Goal: Communication & Community: Answer question/provide support

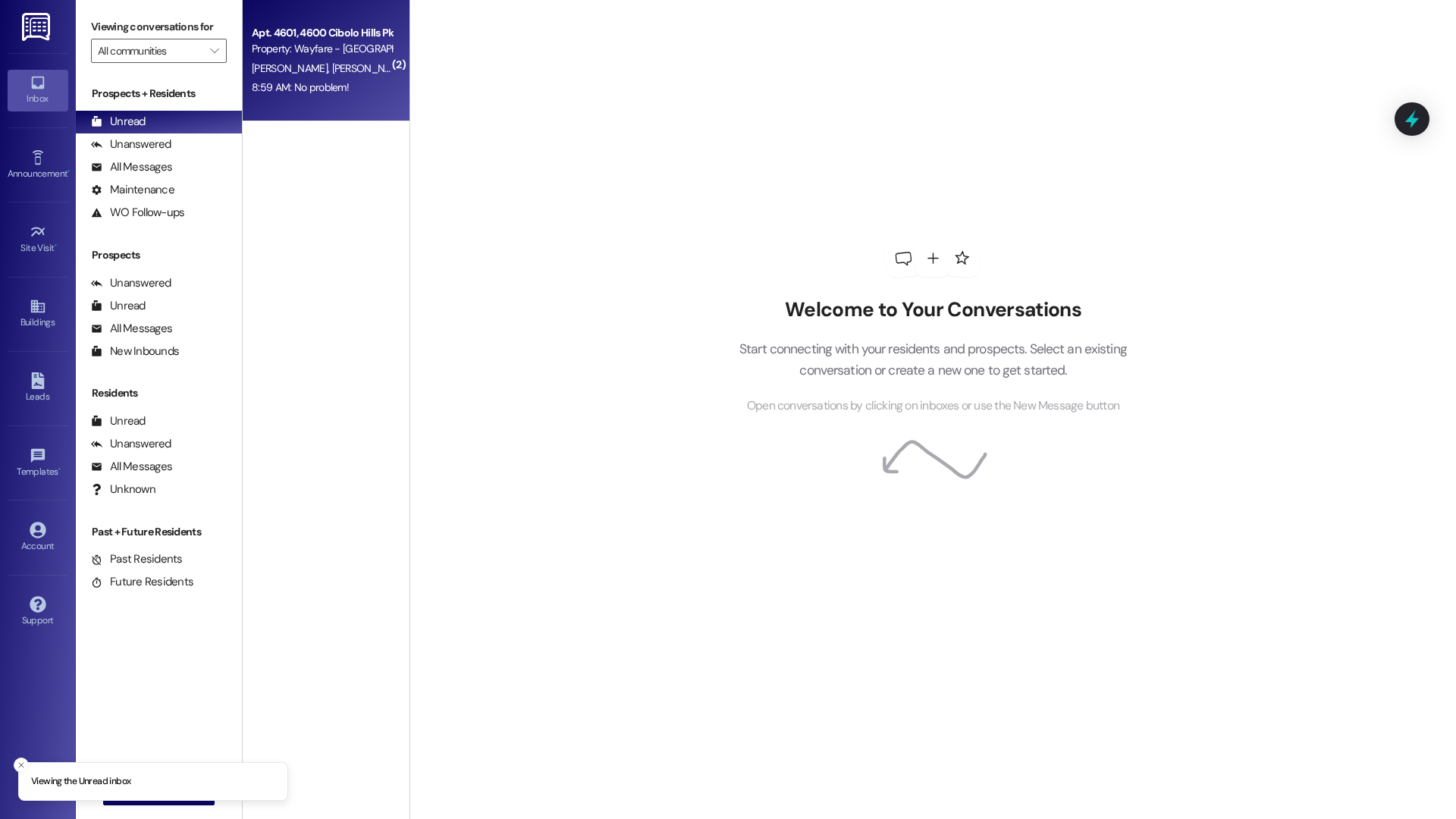
click at [292, 96] on div "8:59 AM: No problem! 8:59 AM: No problem!" at bounding box center [321, 87] width 143 height 19
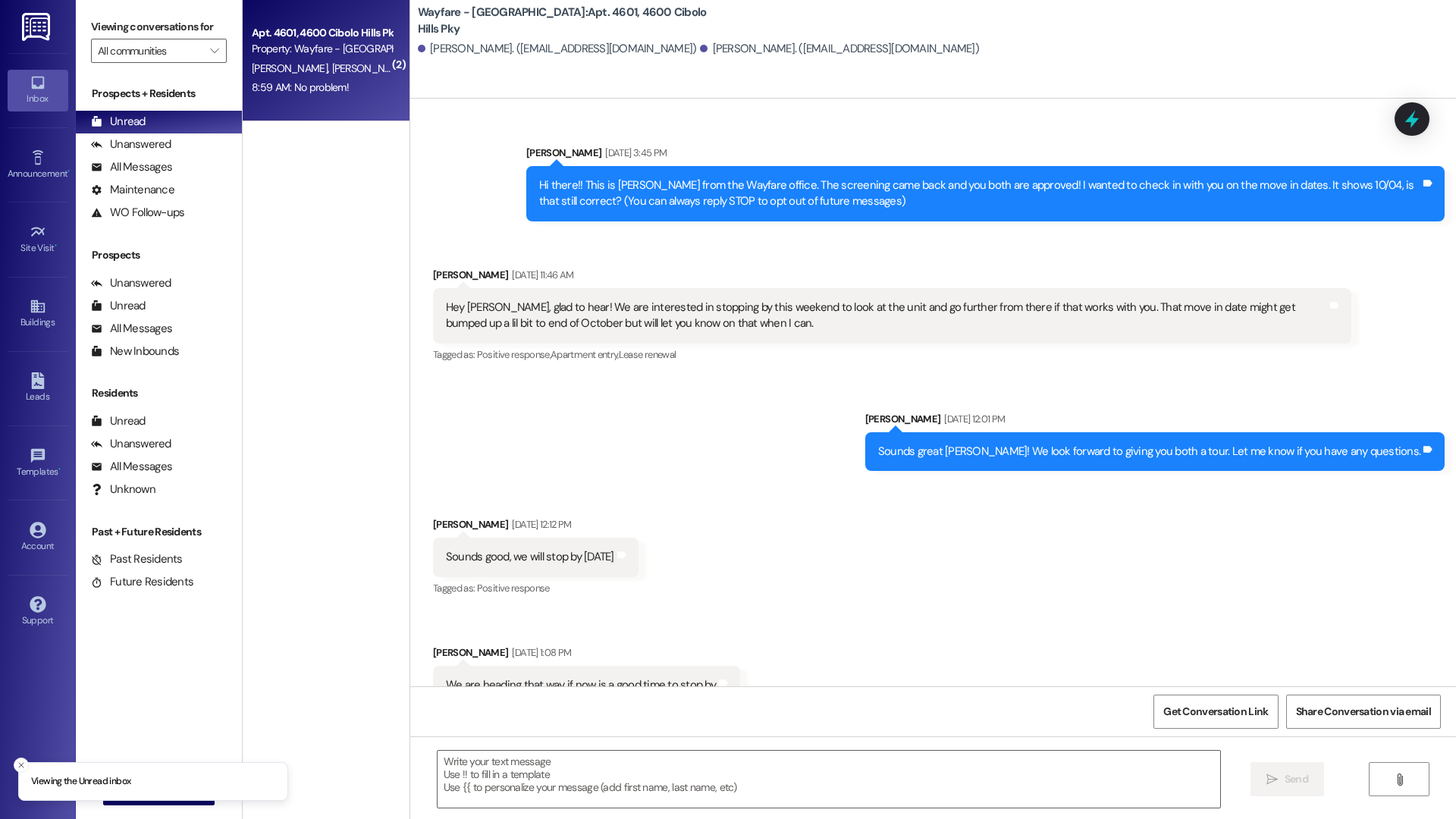
scroll to position [24062, 0]
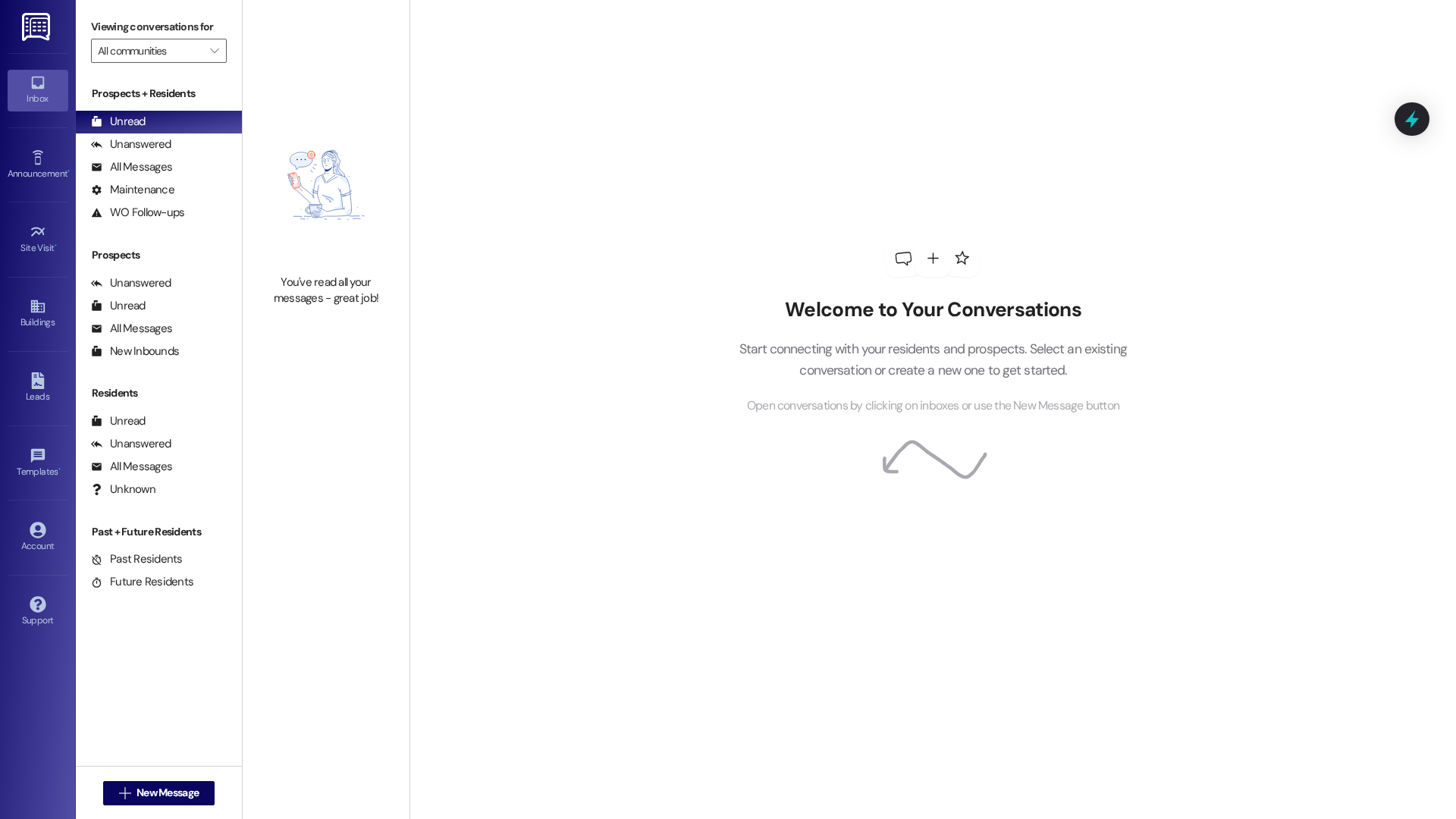
click at [151, 805] on div " New Message" at bounding box center [159, 793] width 112 height 38
click at [154, 801] on button " New Message" at bounding box center [159, 793] width 112 height 24
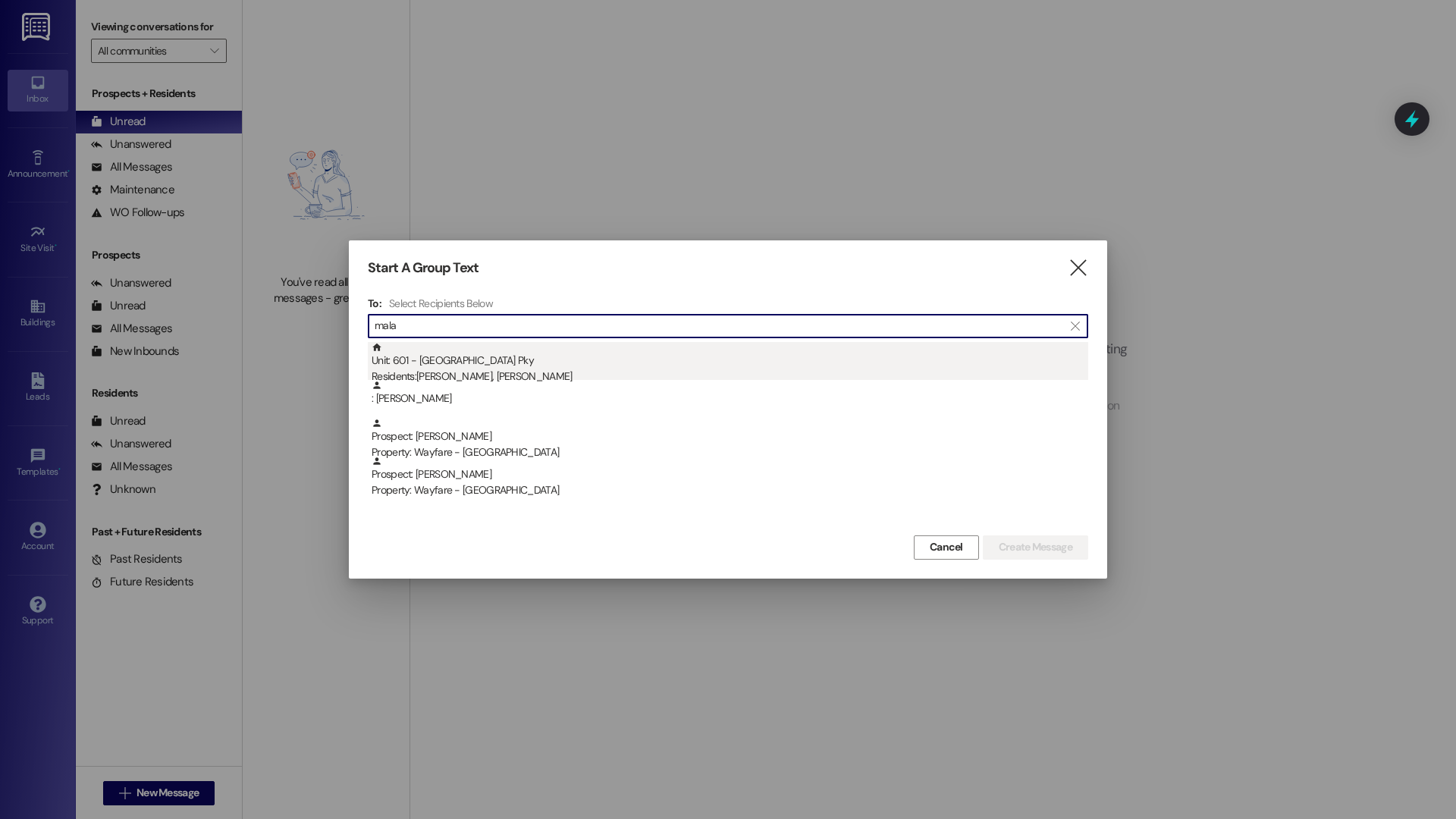
type input "mala"
click at [481, 375] on div "Residents: Yousef Baker, Malack Braish" at bounding box center [730, 376] width 717 height 16
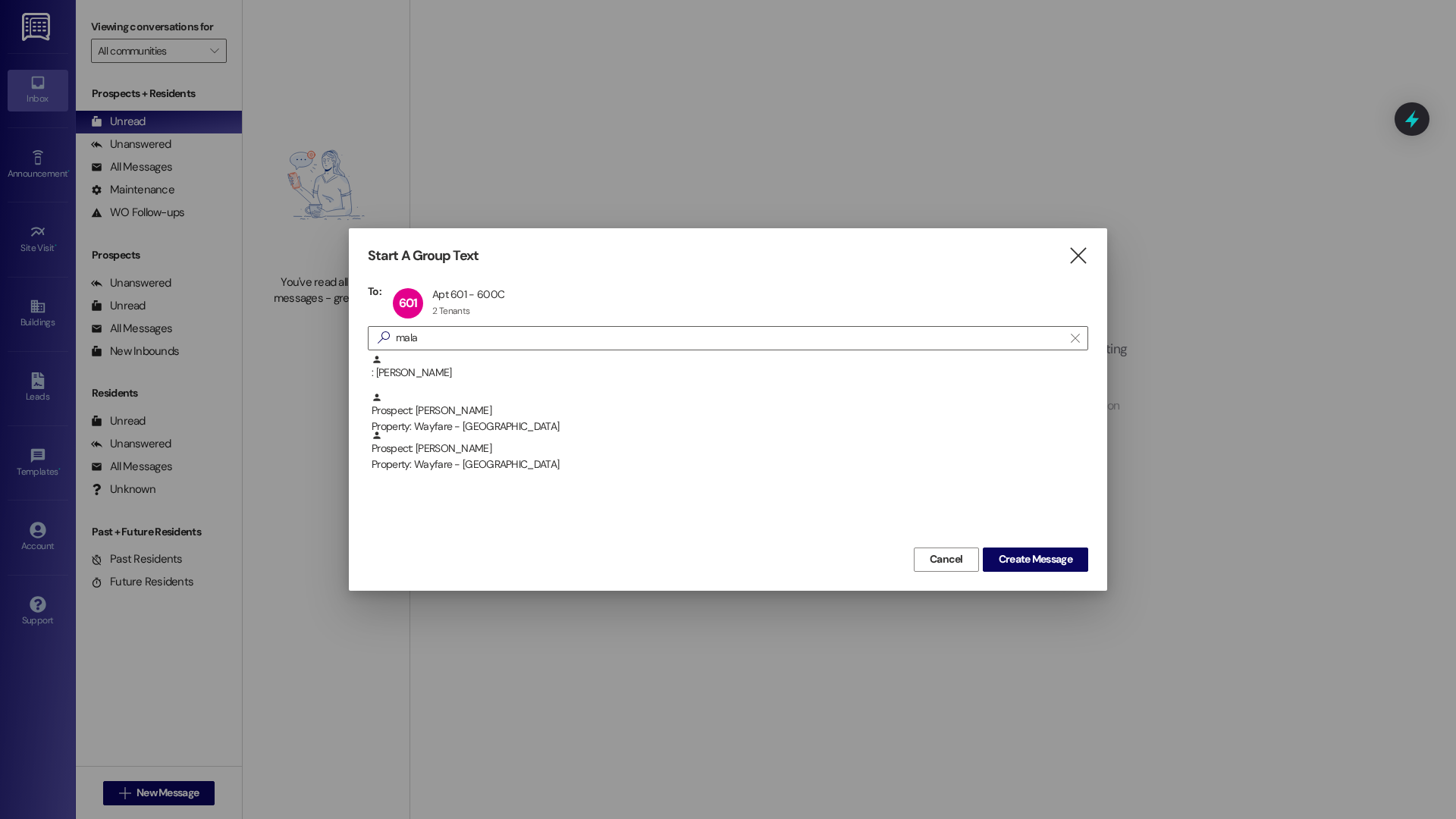
click at [1016, 546] on div "Cancel Create Message" at bounding box center [728, 557] width 721 height 28
click at [1020, 562] on span "Create Message" at bounding box center [1035, 559] width 73 height 16
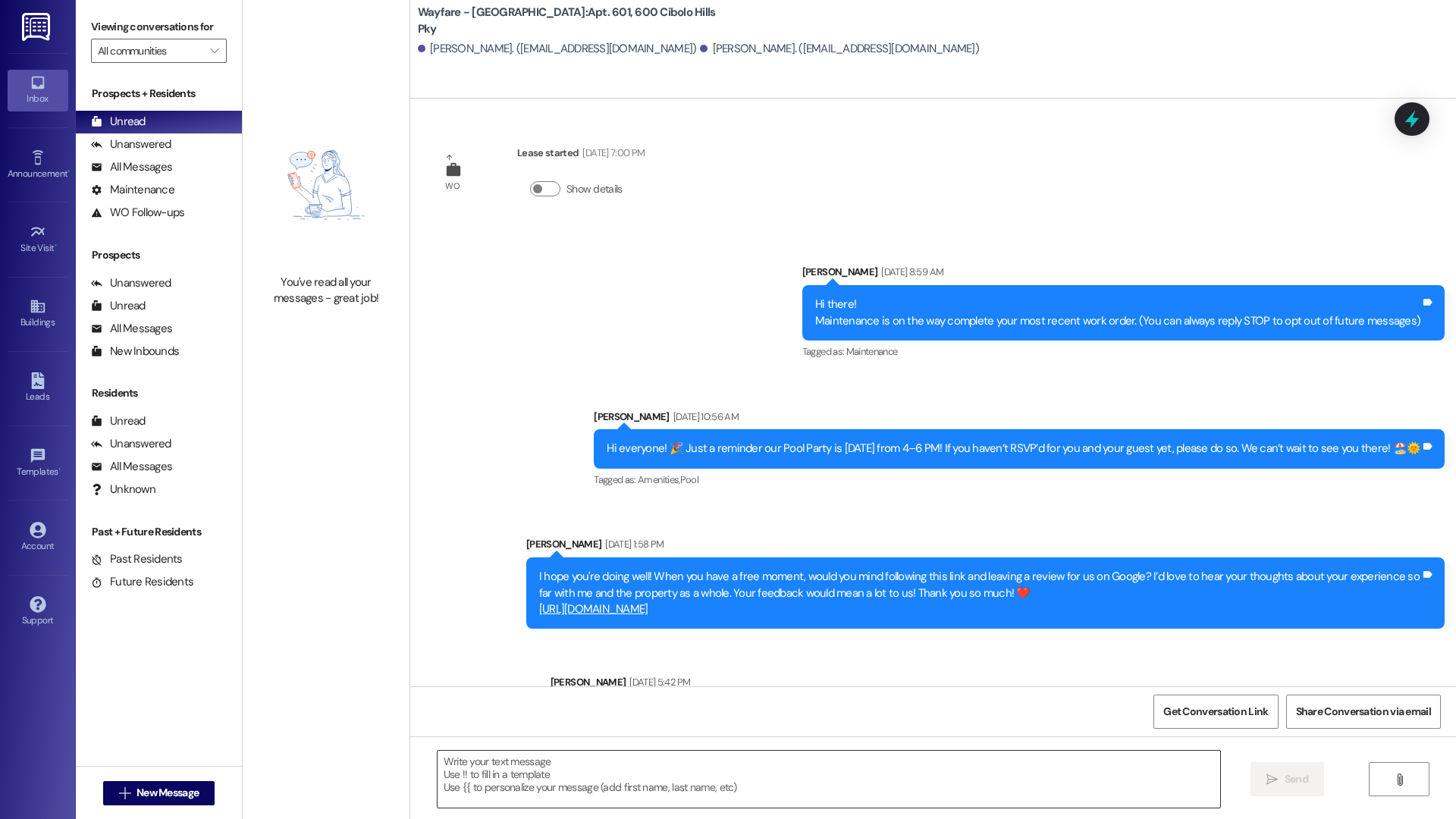
click at [830, 780] on textarea at bounding box center [829, 778] width 782 height 57
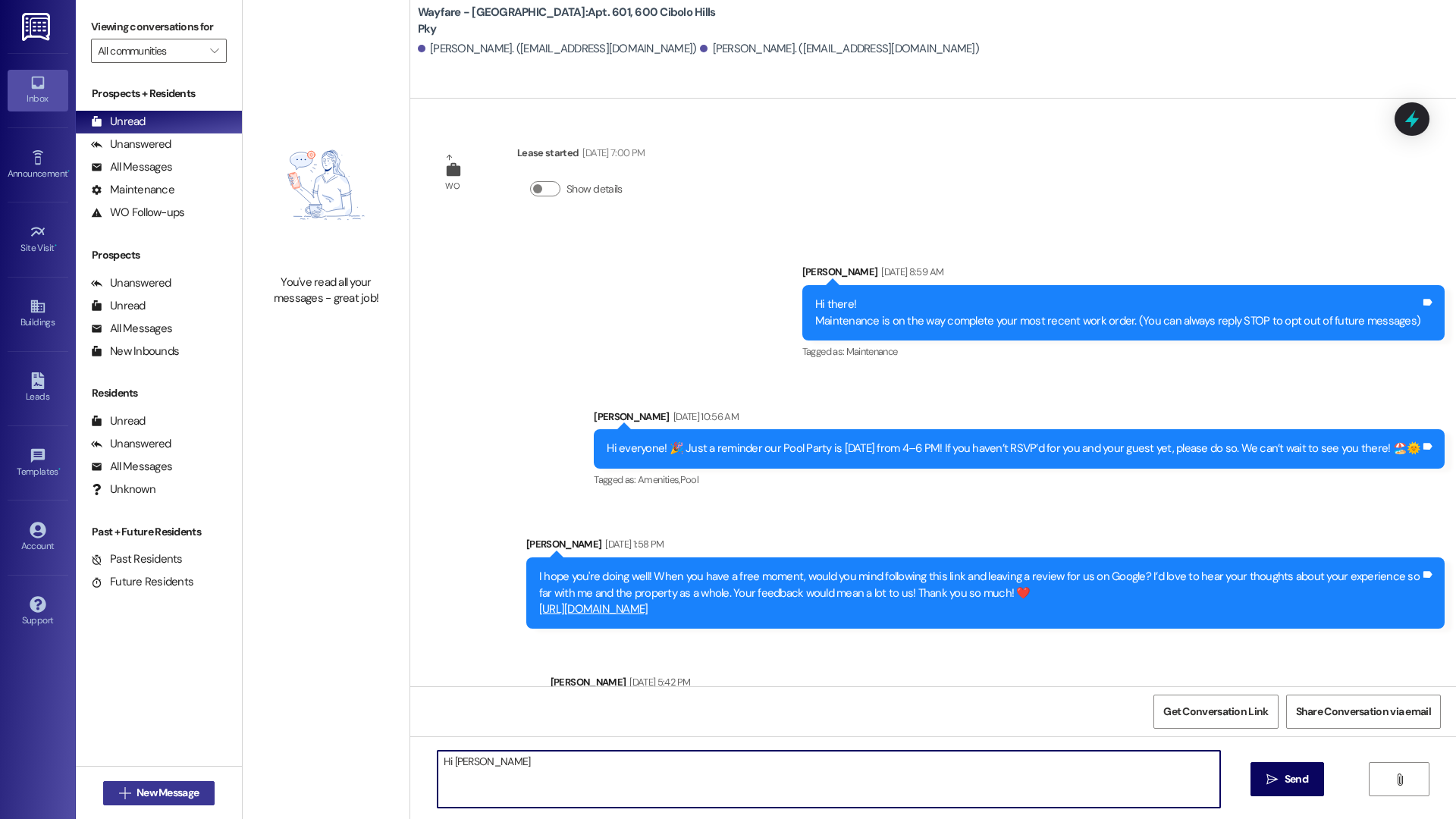
type textarea "Hi Ma"
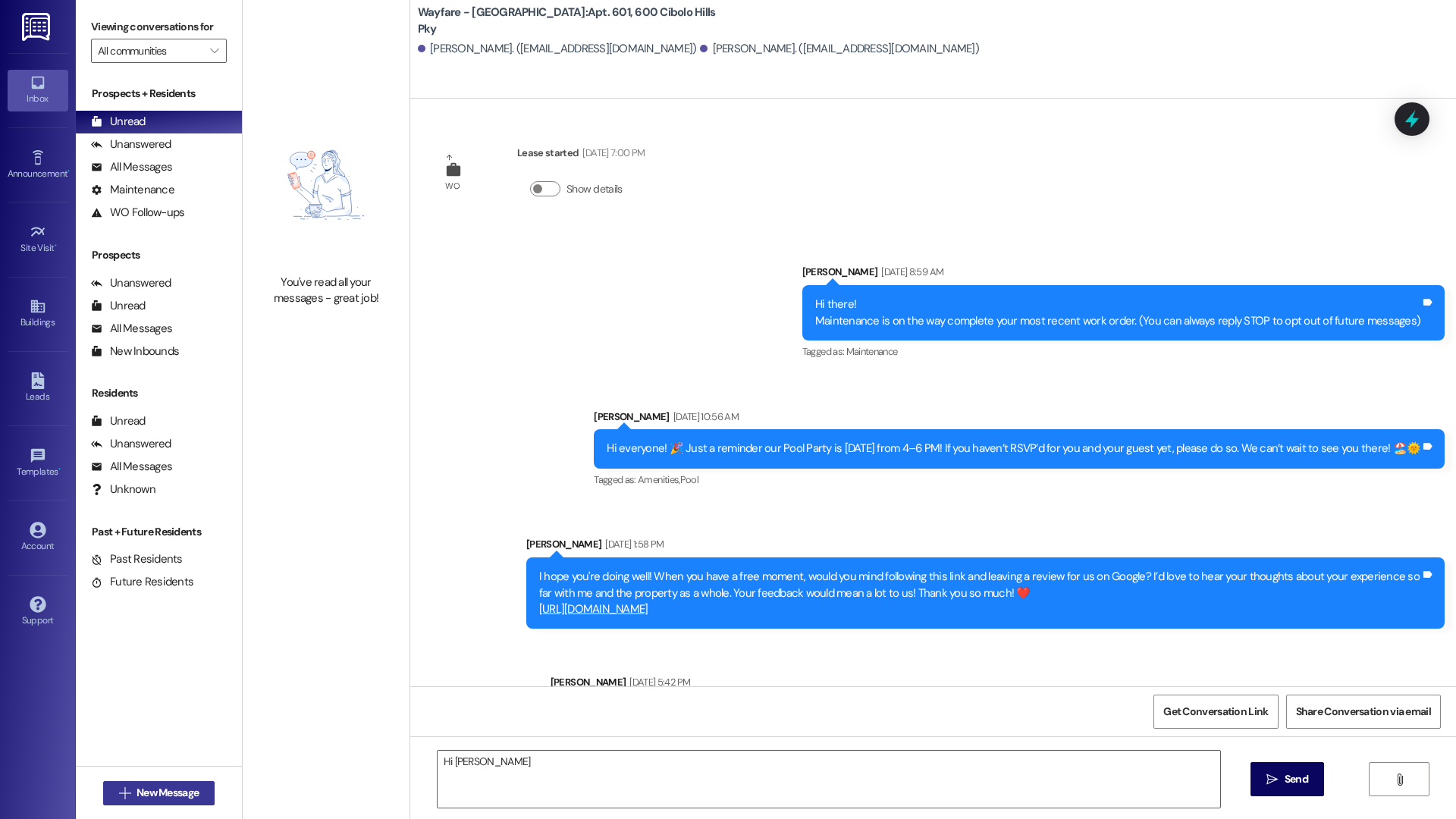
click at [137, 792] on span "New Message" at bounding box center [168, 793] width 62 height 16
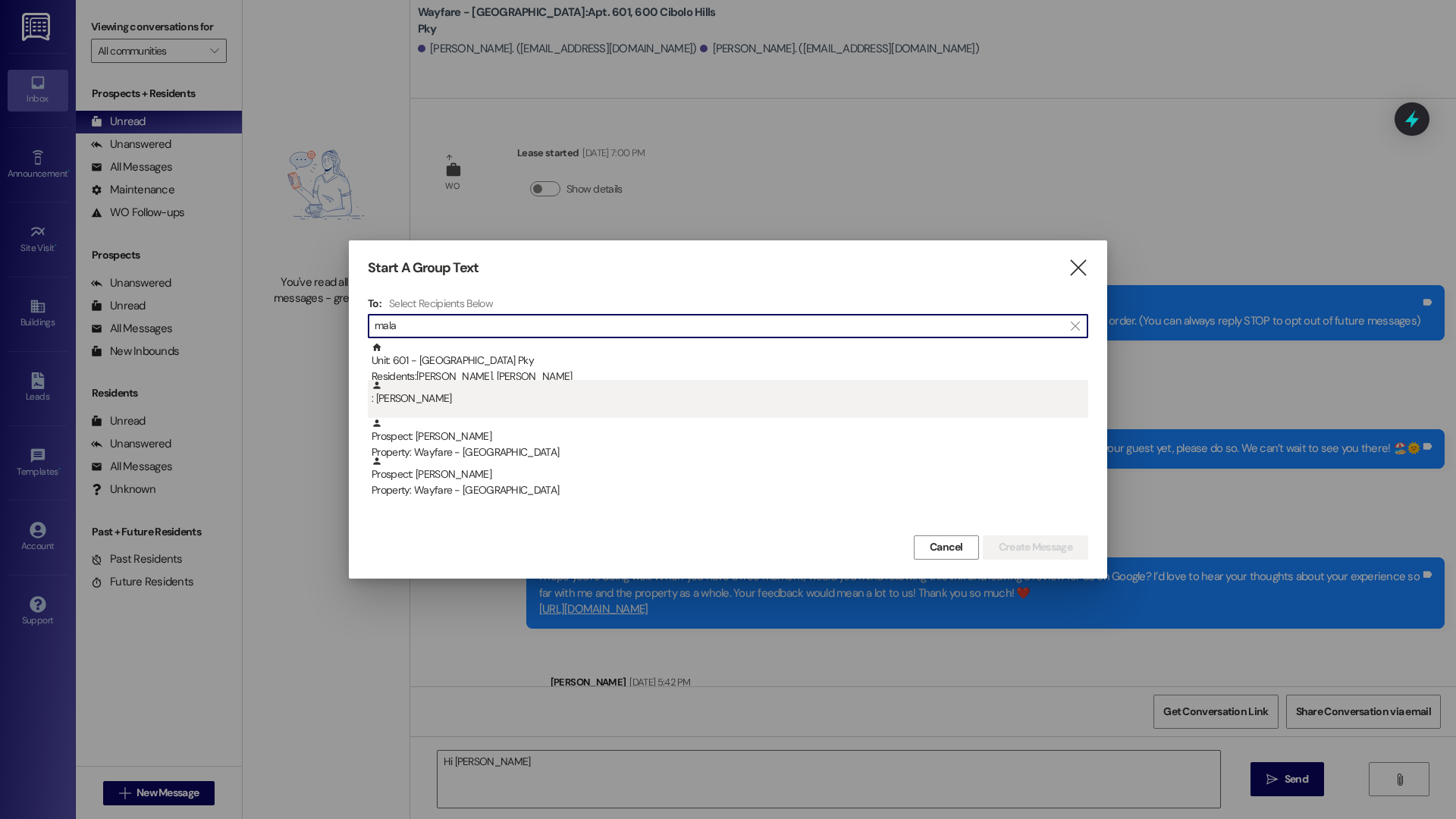
type input "mala"
click at [563, 411] on div ": Malack Braish" at bounding box center [728, 399] width 721 height 38
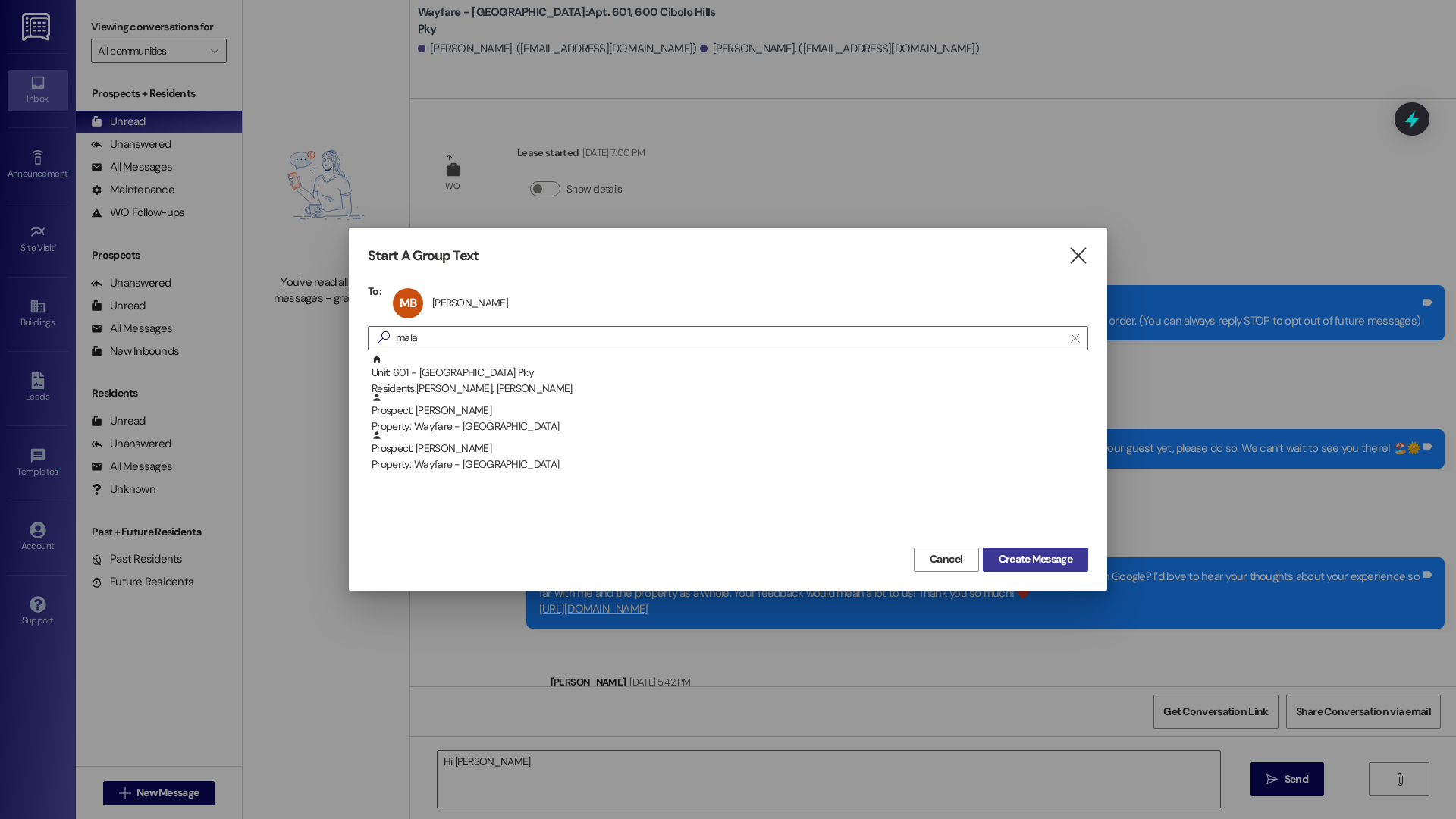
click at [1011, 559] on span "Create Message" at bounding box center [1035, 559] width 73 height 16
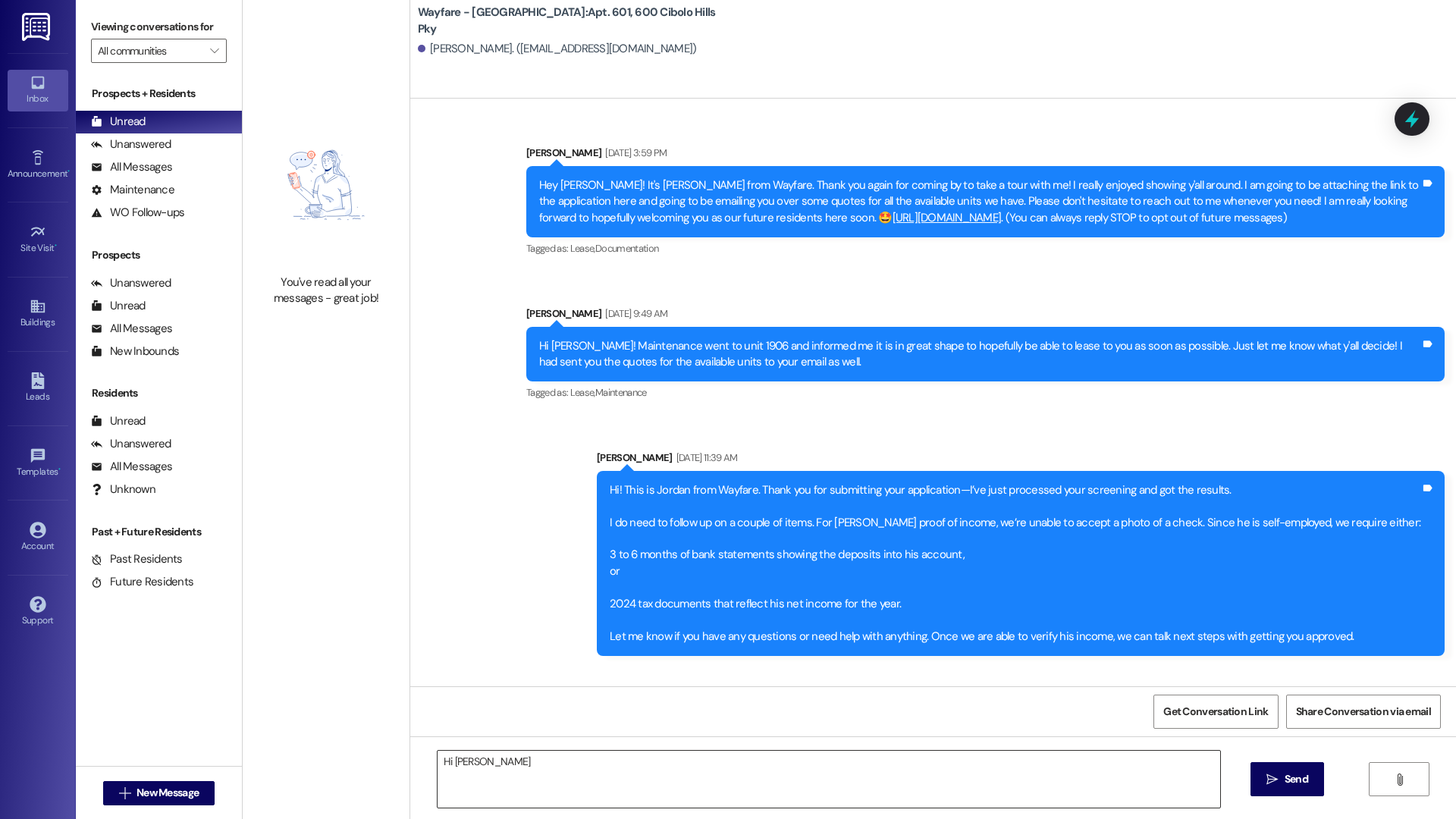
scroll to position [7421, 0]
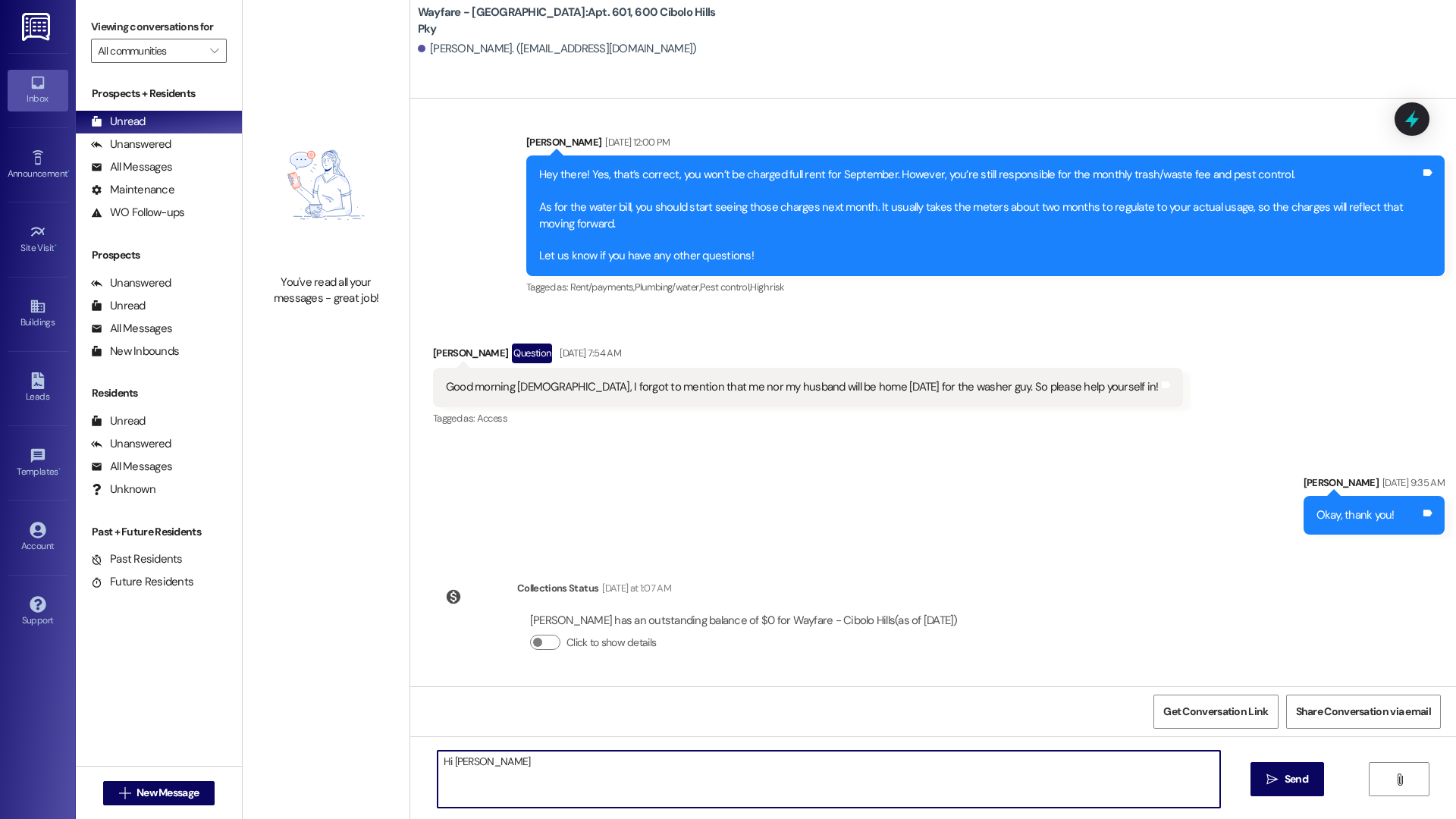
click at [546, 785] on textarea "Hi Ma" at bounding box center [829, 778] width 782 height 57
click at [562, 770] on textarea "Hi Ma" at bounding box center [829, 778] width 782 height 57
click at [599, 769] on textarea "Hi Malack!" at bounding box center [829, 778] width 782 height 57
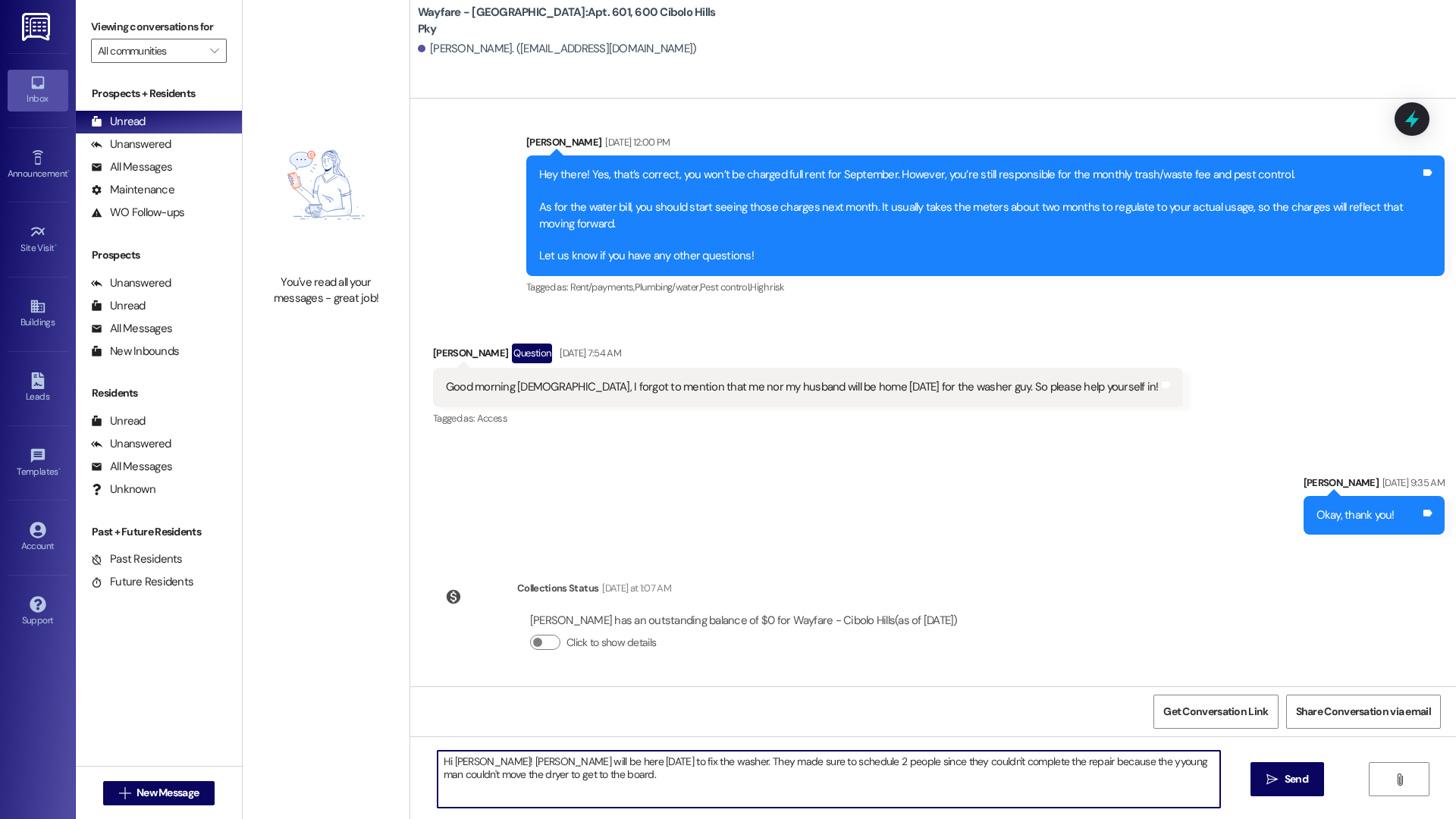
click at [1101, 764] on textarea "Hi Malack! Callhan will be here Thursday to fix the washer. They made sure to s…" at bounding box center [829, 778] width 782 height 57
type textarea "Hi Malack! Callhan will be here Thursday to fix the washer. They made sure to s…"
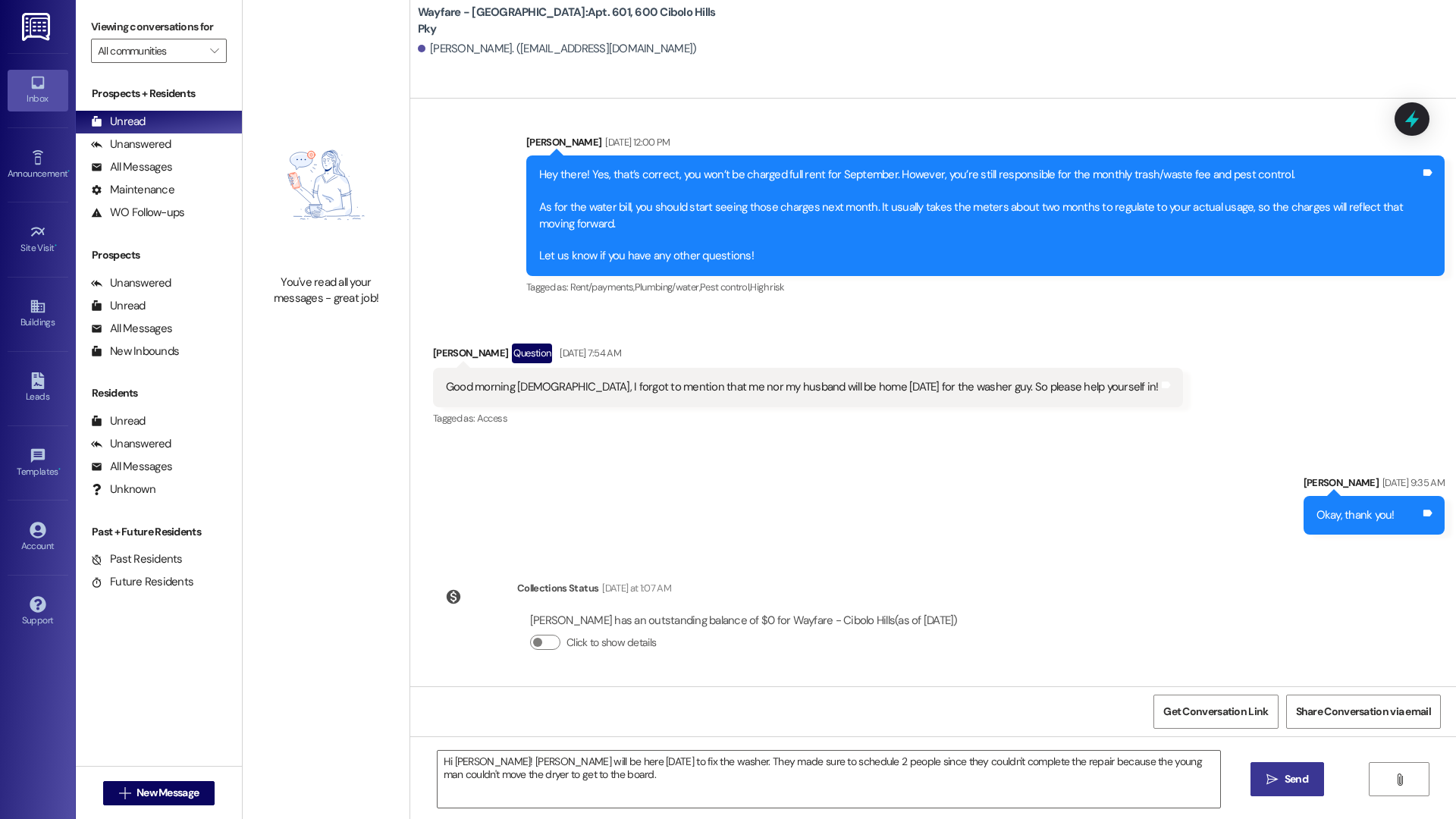
click at [1299, 782] on span "Send" at bounding box center [1297, 779] width 24 height 16
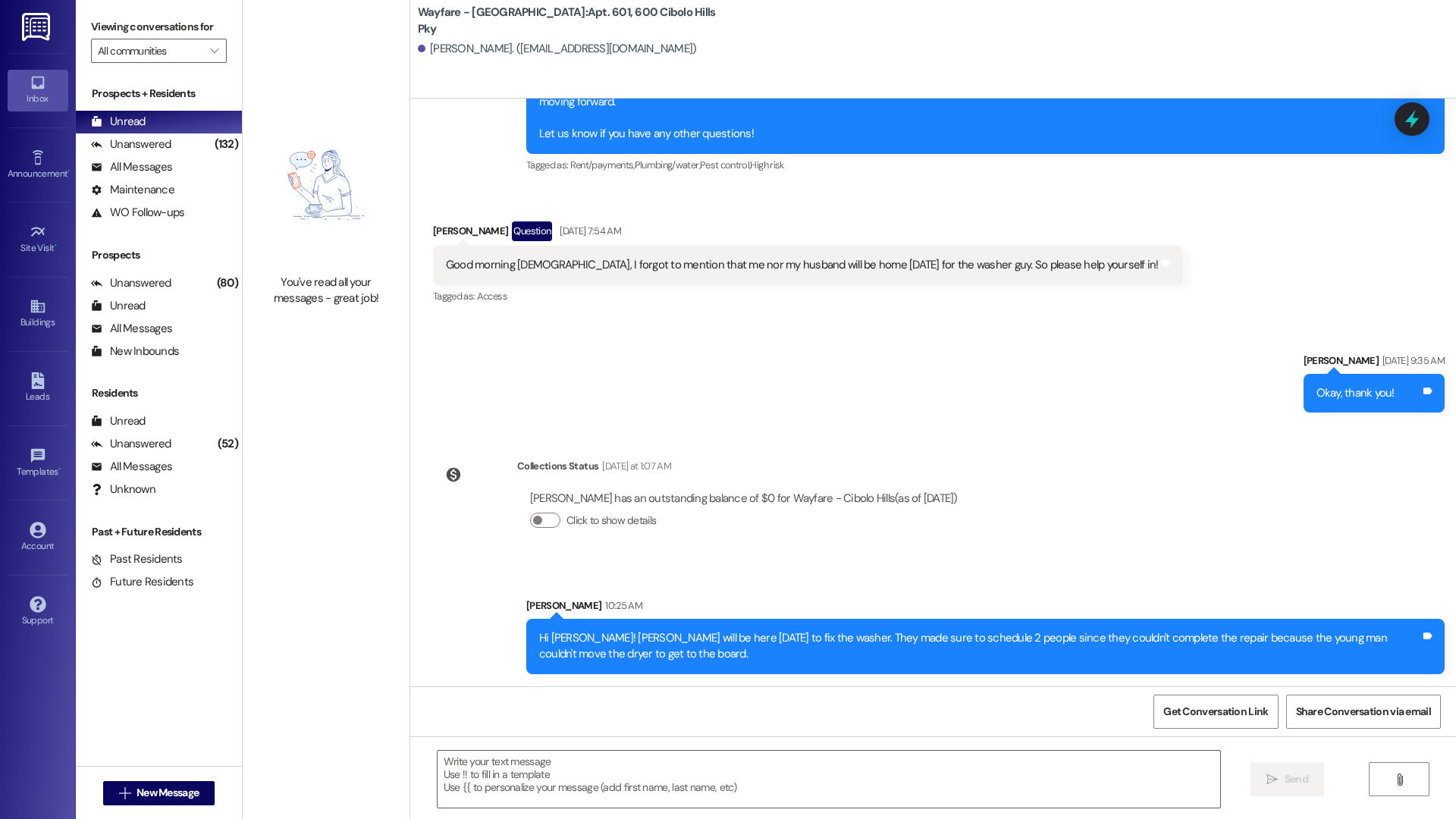
scroll to position [7543, 0]
click at [189, 818] on div " New Message" at bounding box center [158, 792] width 166 height 53
click at [191, 810] on div " New Message" at bounding box center [159, 793] width 112 height 38
click at [193, 799] on span "New Message" at bounding box center [168, 793] width 62 height 16
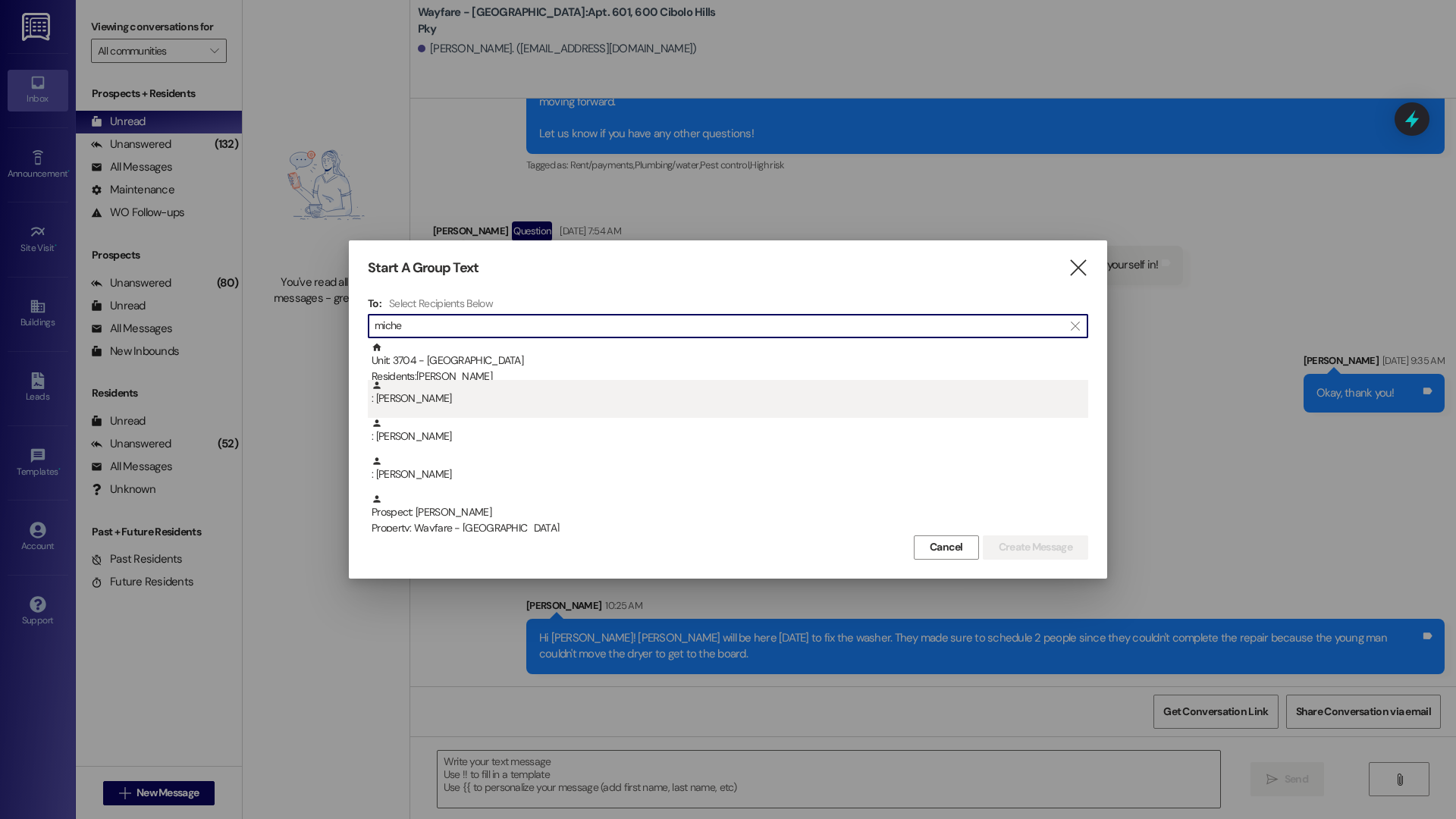
type input "miche"
click at [493, 411] on div ": Michele Baker" at bounding box center [728, 399] width 721 height 38
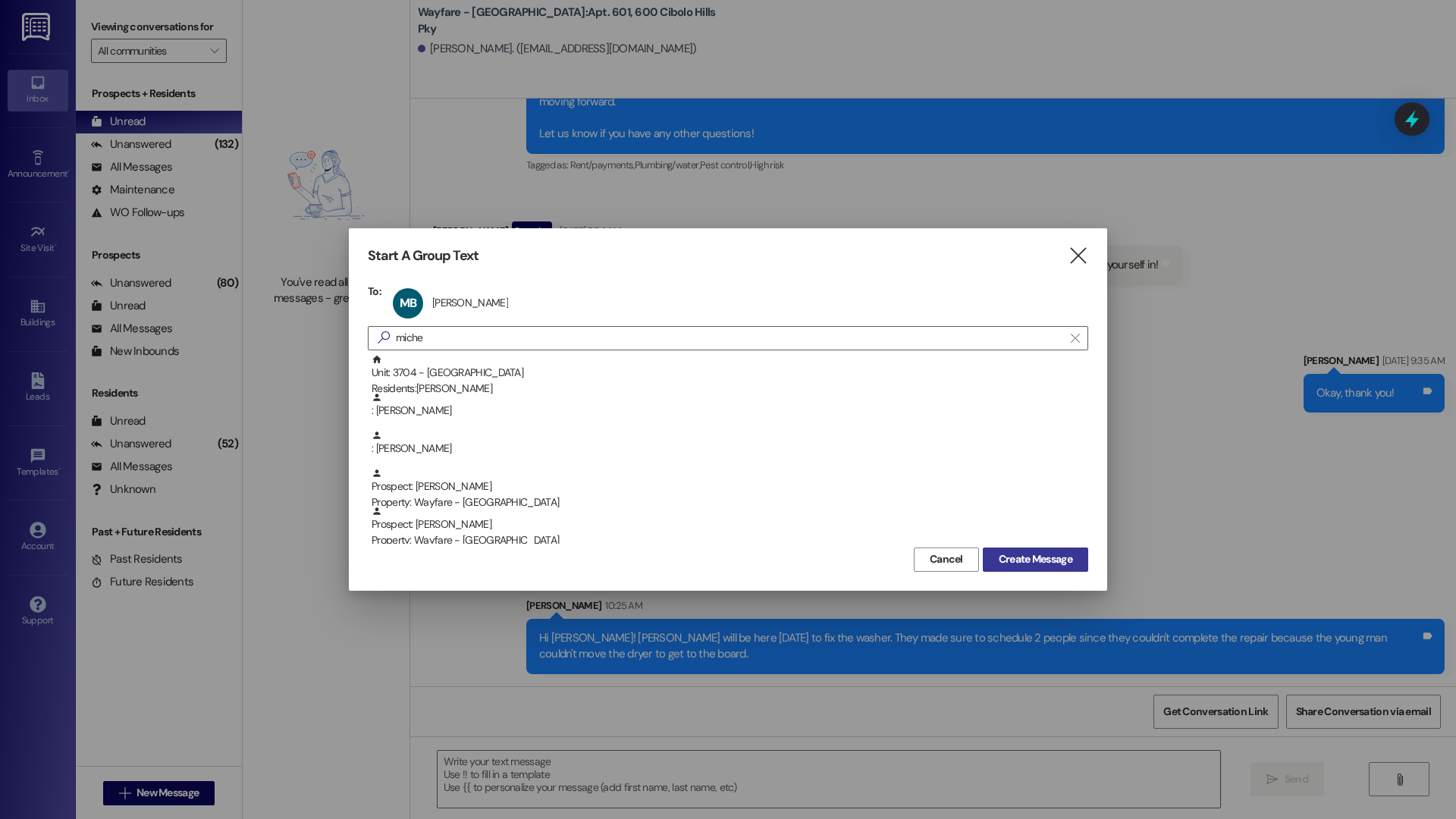
click at [1035, 549] on button "Create Message" at bounding box center [1036, 559] width 105 height 24
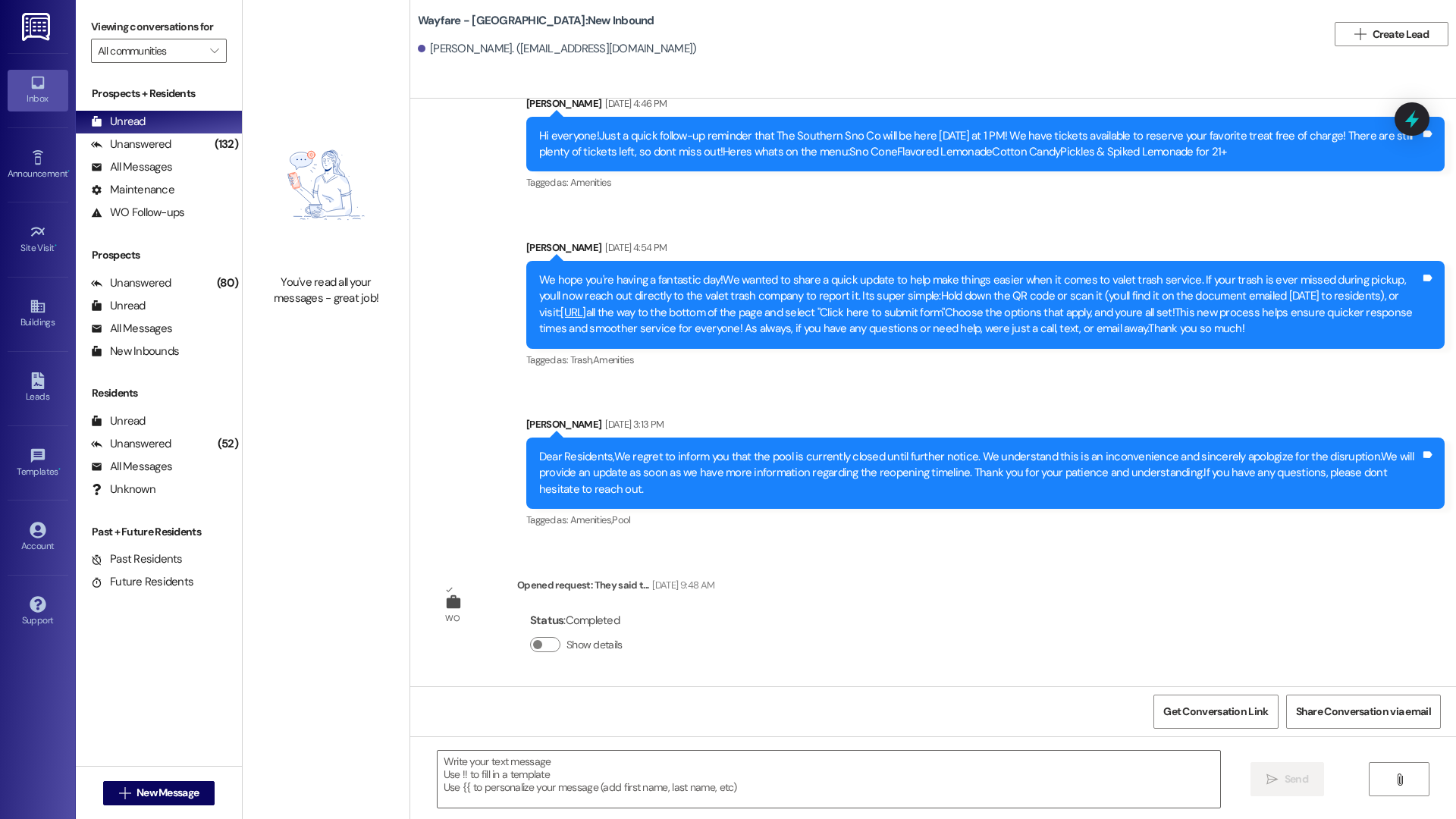
scroll to position [4331, 0]
click at [886, 751] on textarea at bounding box center [829, 778] width 782 height 57
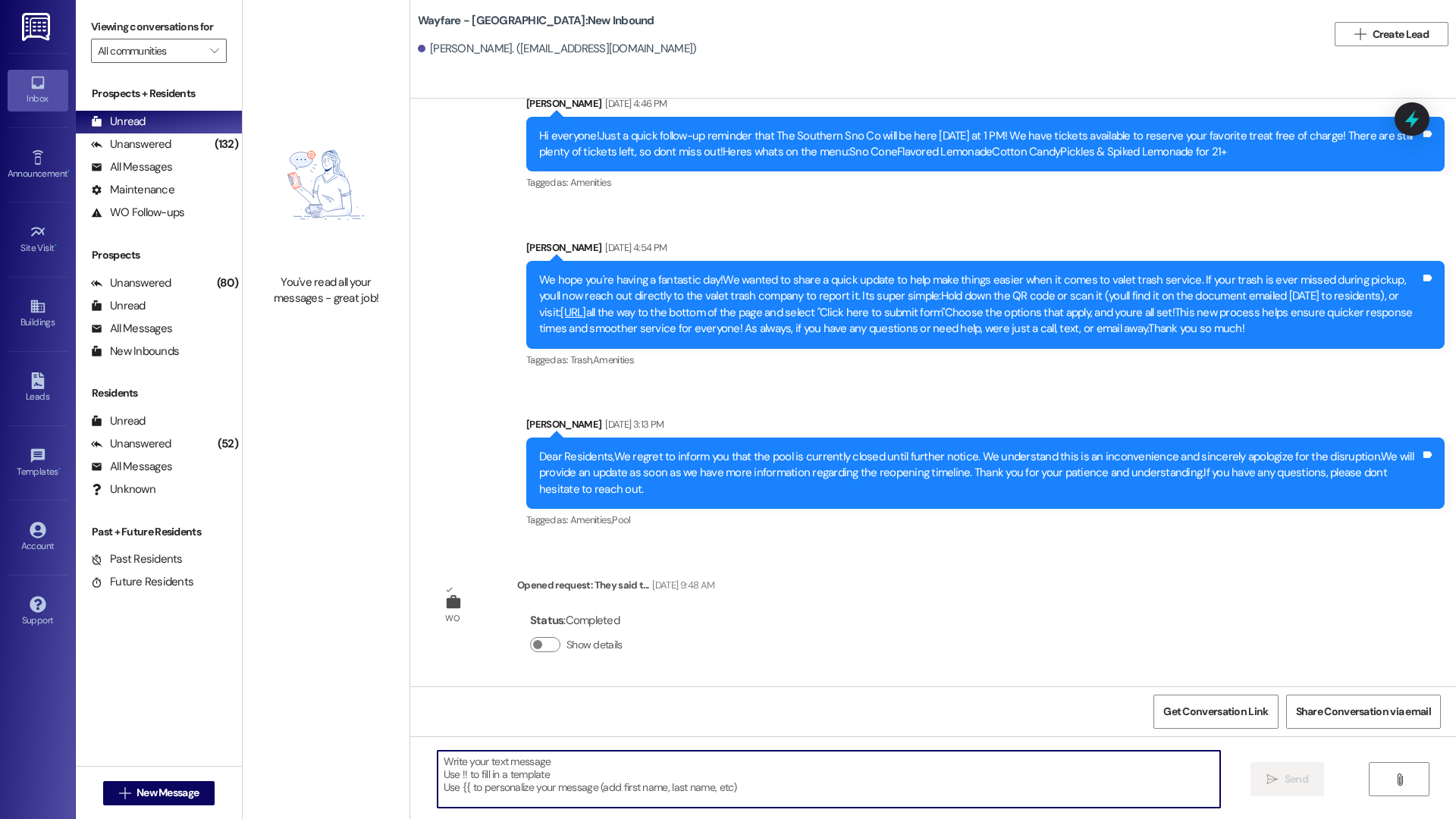
type textarea "H"
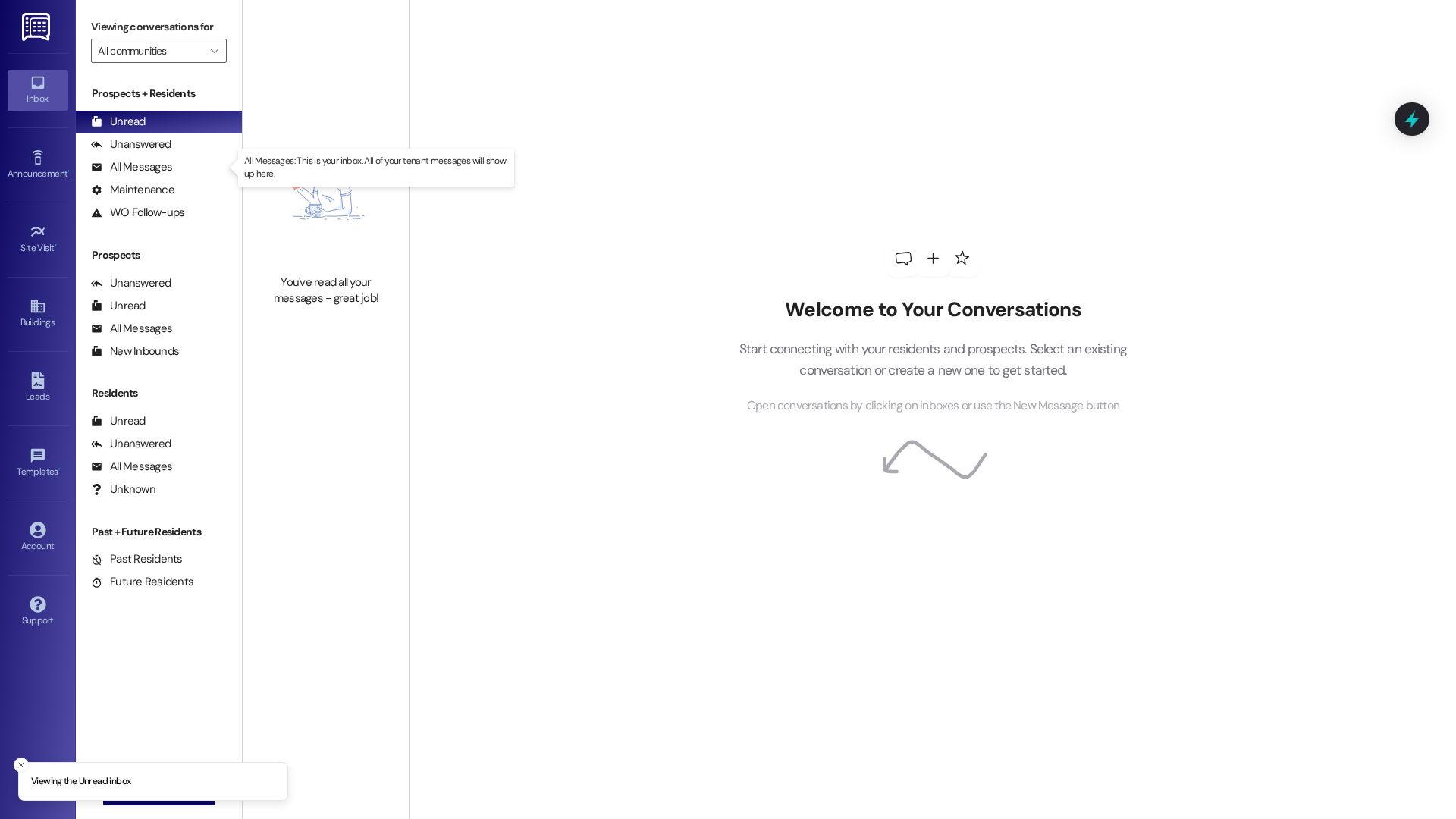
click at [141, 171] on div "All Messages" at bounding box center [132, 167] width 81 height 16
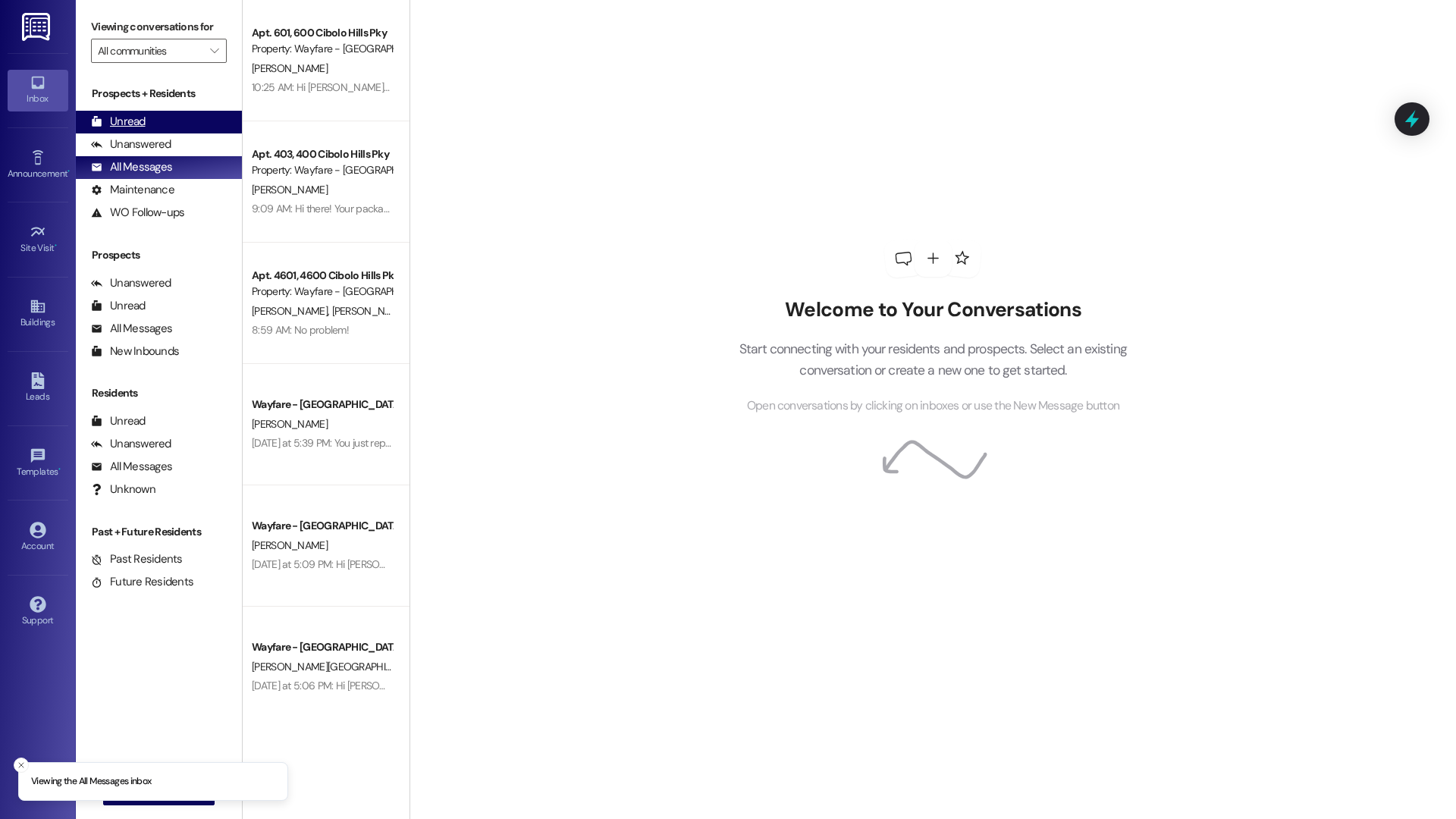
click at [135, 114] on div "Unread" at bounding box center [119, 122] width 54 height 16
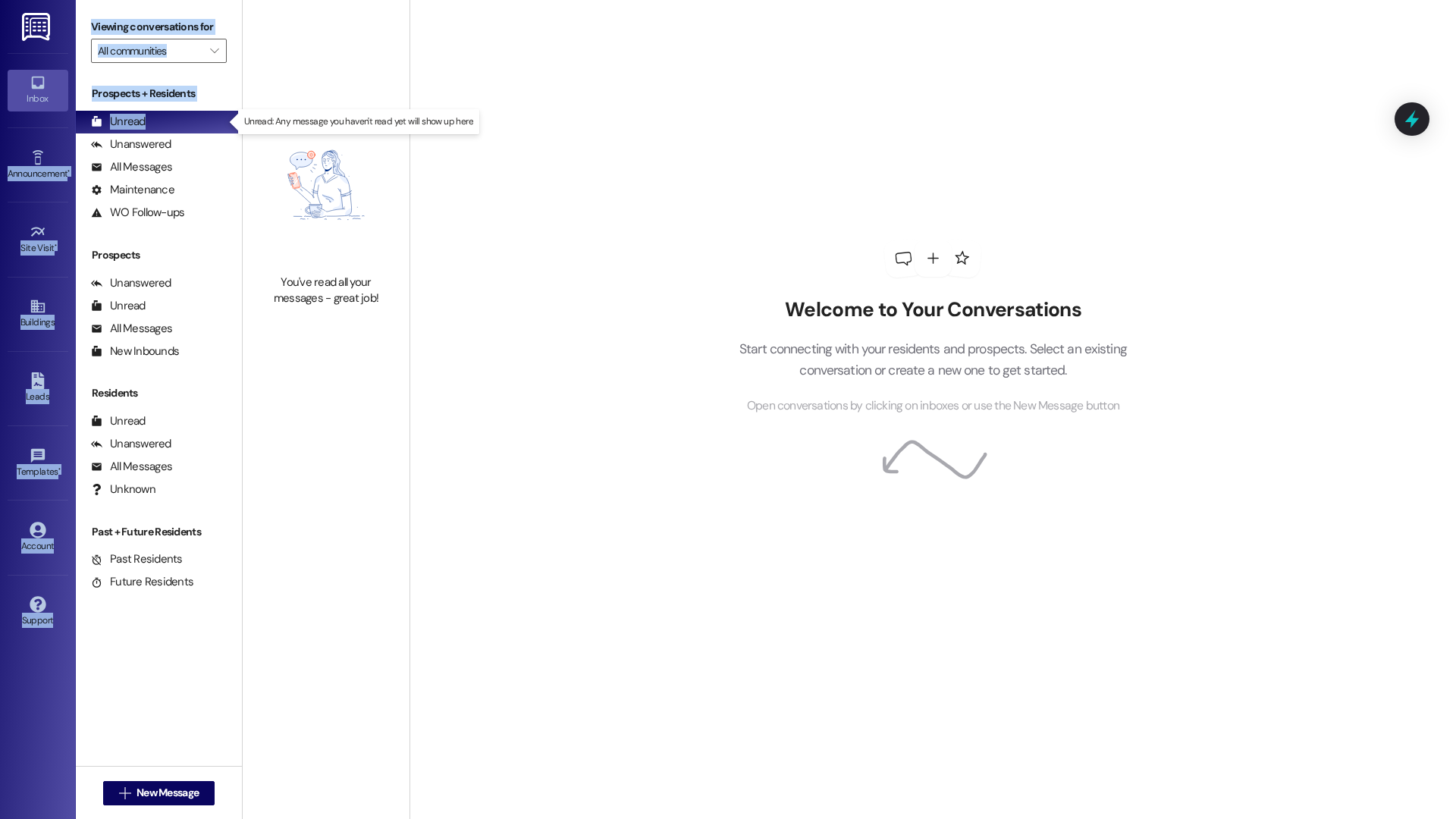
drag, startPoint x: 141, startPoint y: 126, endPoint x: 6, endPoint y: 137, distance: 135.4
click at [6, 137] on div "Inbox Go to Inbox Announcement • Send A Text Announcement Site Visit • Go to Si…" at bounding box center [728, 409] width 1456 height 819
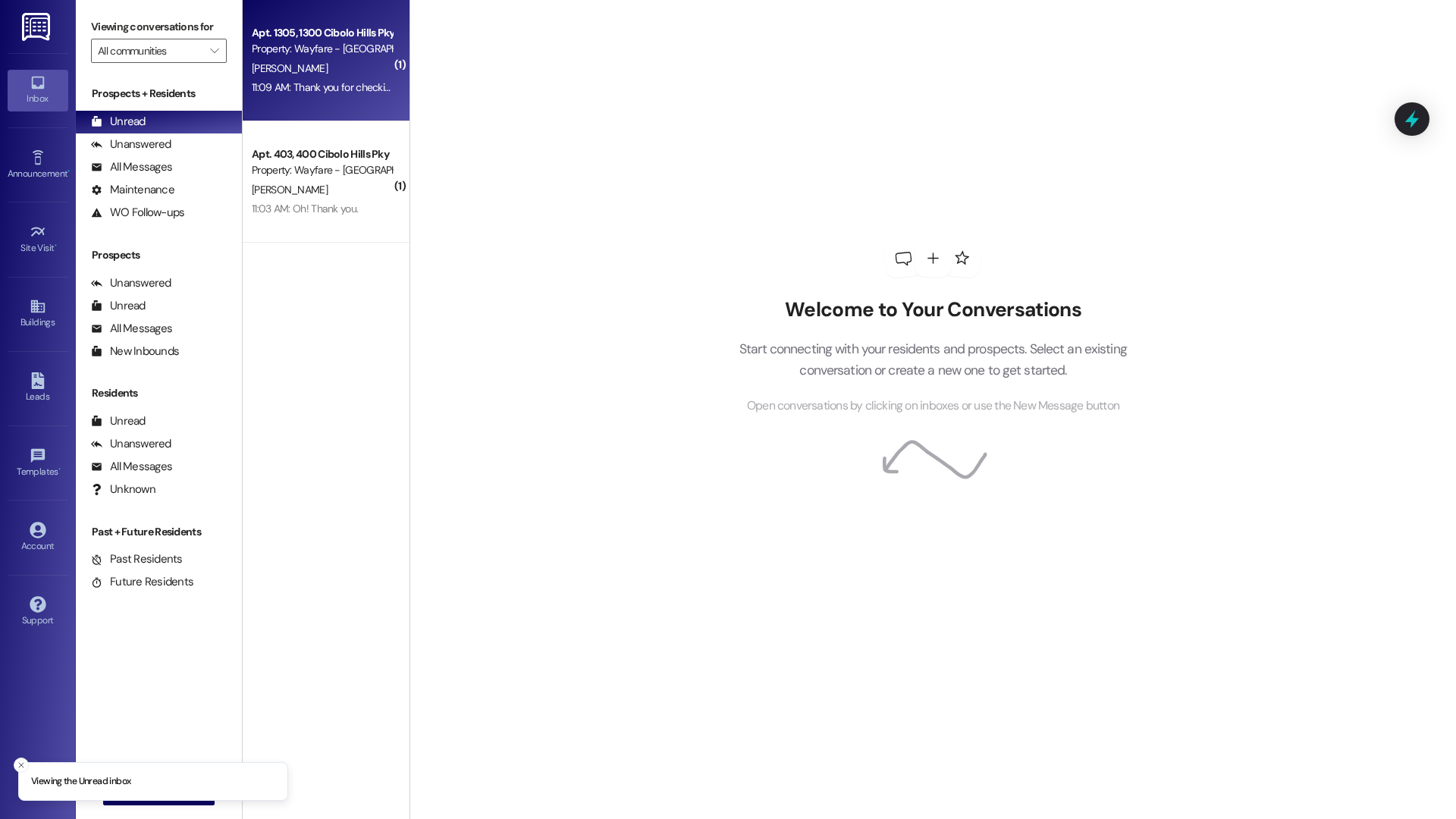
click at [369, 96] on div "11:09 AM: Thank you for checking on it. I appreciate it! 11:09 AM: Thank you fo…" at bounding box center [321, 87] width 143 height 19
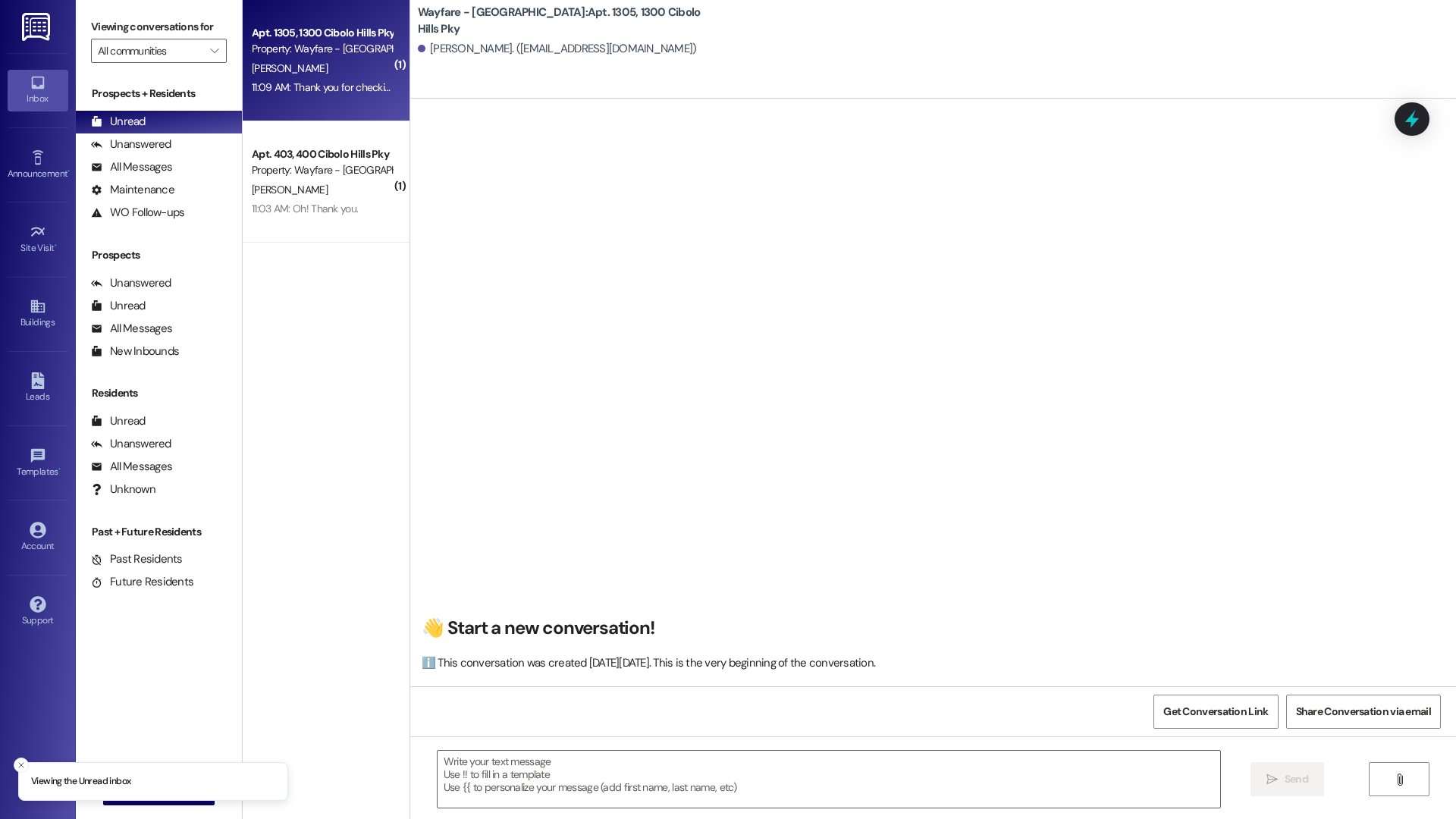
scroll to position [7711, 0]
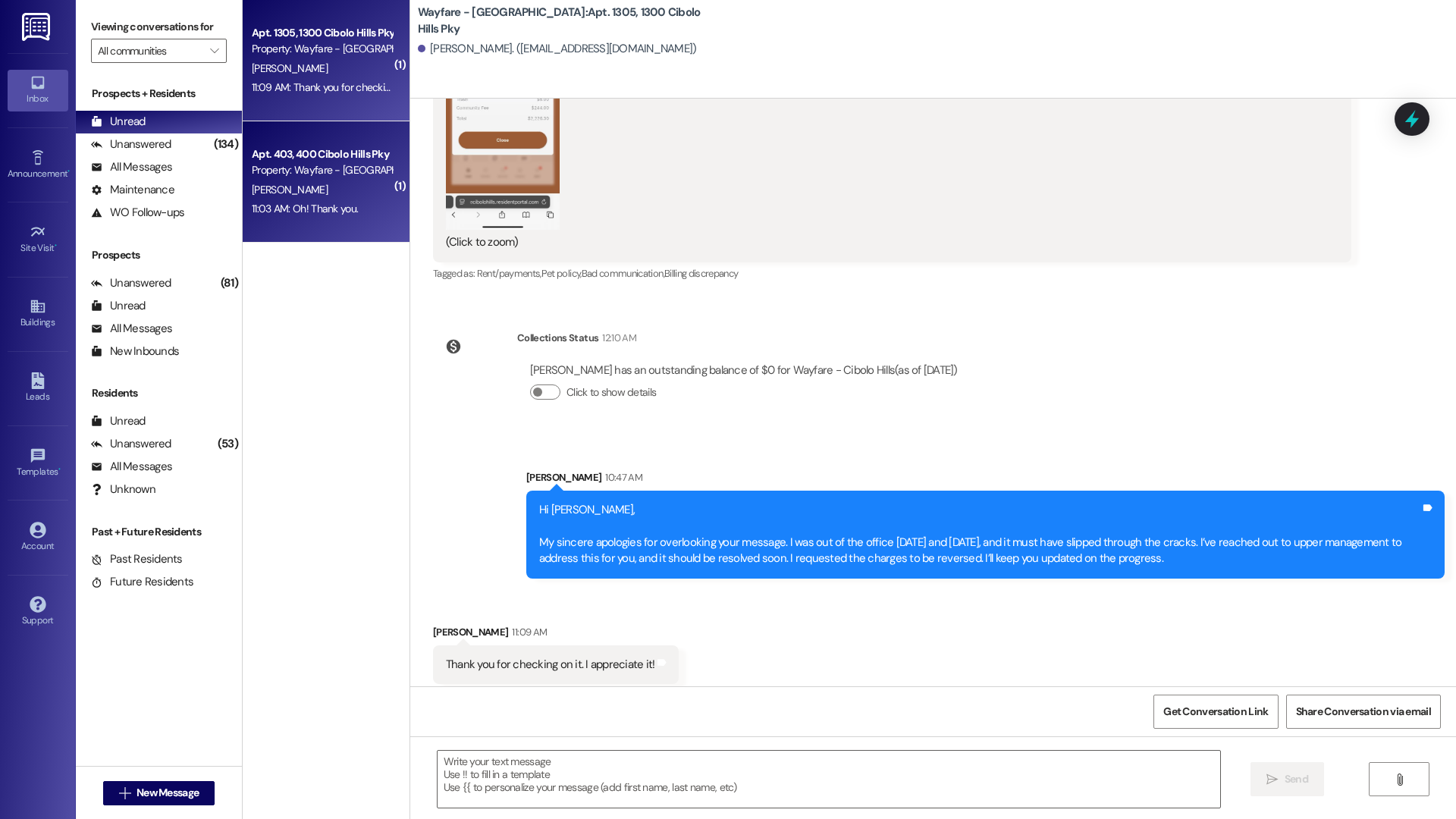
click at [310, 167] on div "Property: Wayfare - [GEOGRAPHIC_DATA]" at bounding box center [321, 170] width 140 height 16
click at [291, 81] on div "11:09 AM: Thank you for checking on it. I appreciate it! 11:09 AM: Thank you fo…" at bounding box center [368, 87] width 232 height 14
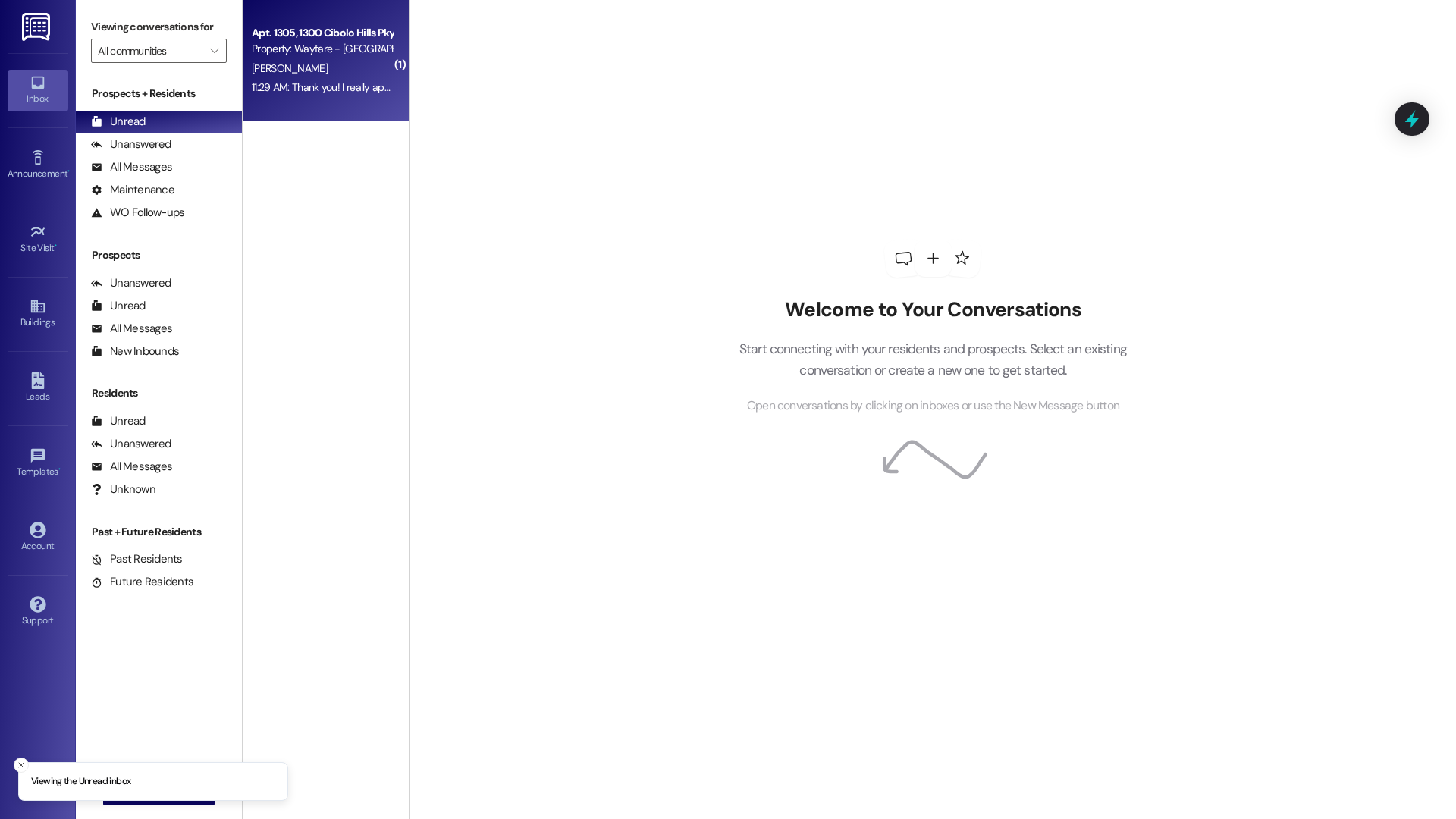
click at [331, 69] on div "[PERSON_NAME]" at bounding box center [321, 68] width 143 height 19
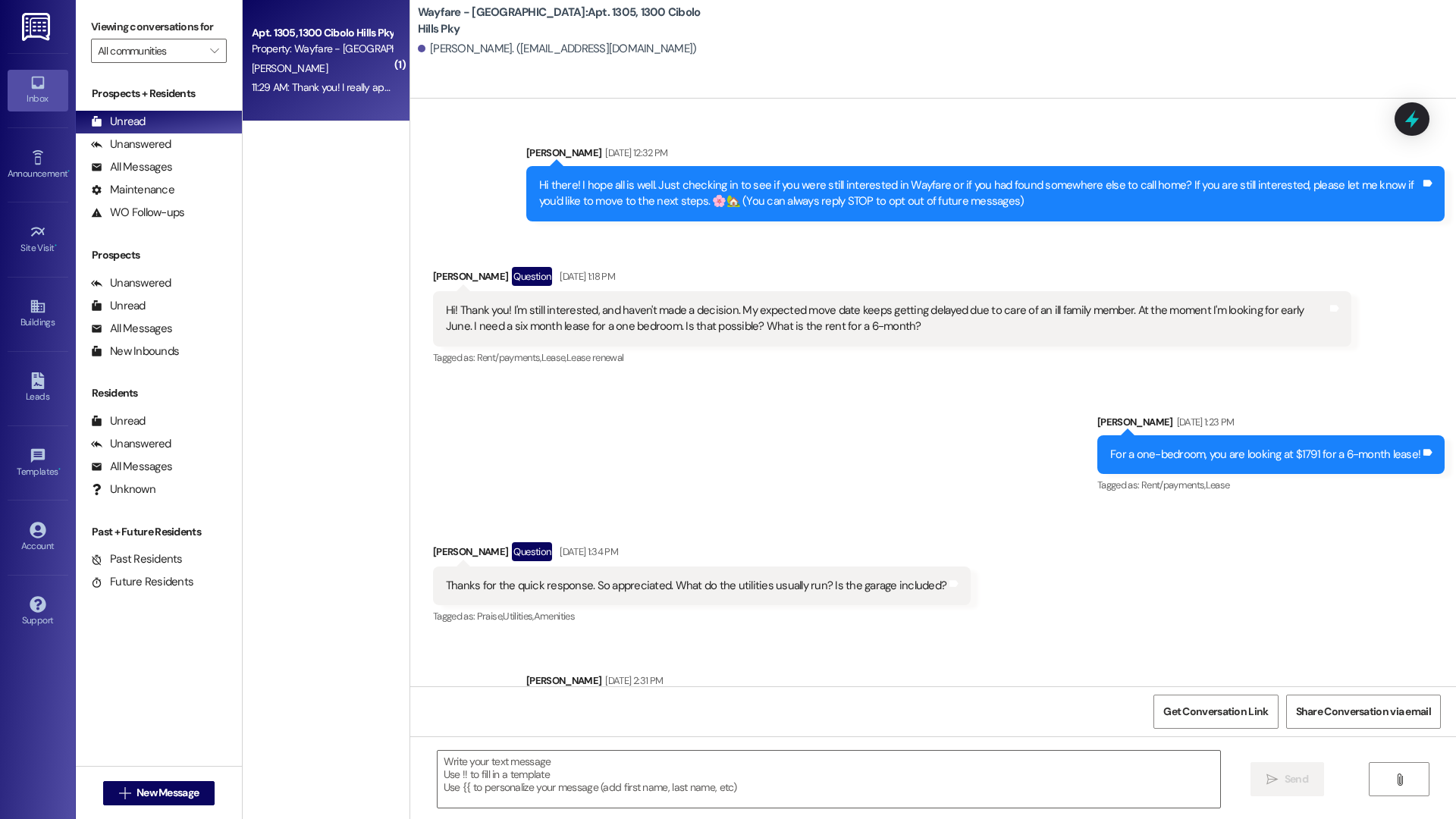
scroll to position [7945, 0]
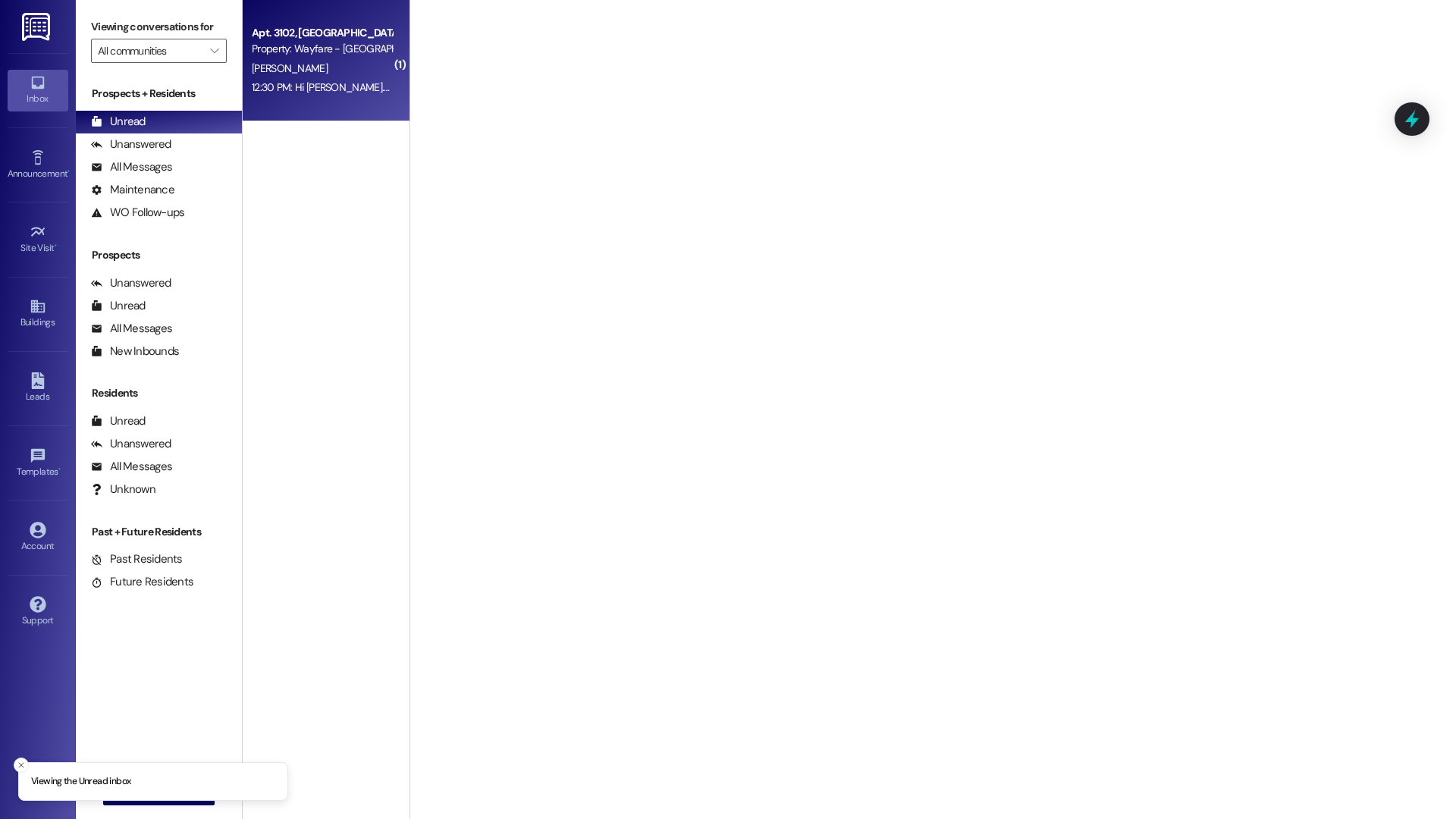
click at [342, 81] on div "12:30 PM: Hi [PERSON_NAME]. My moving company had to push back moving by a few …" at bounding box center [958, 87] width 1413 height 14
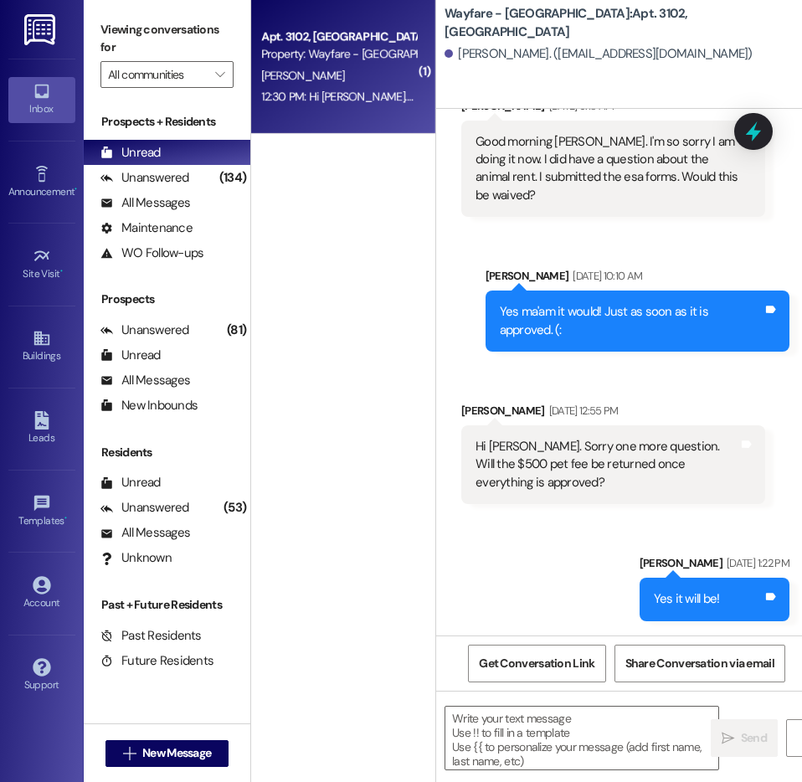
scroll to position [3219, 0]
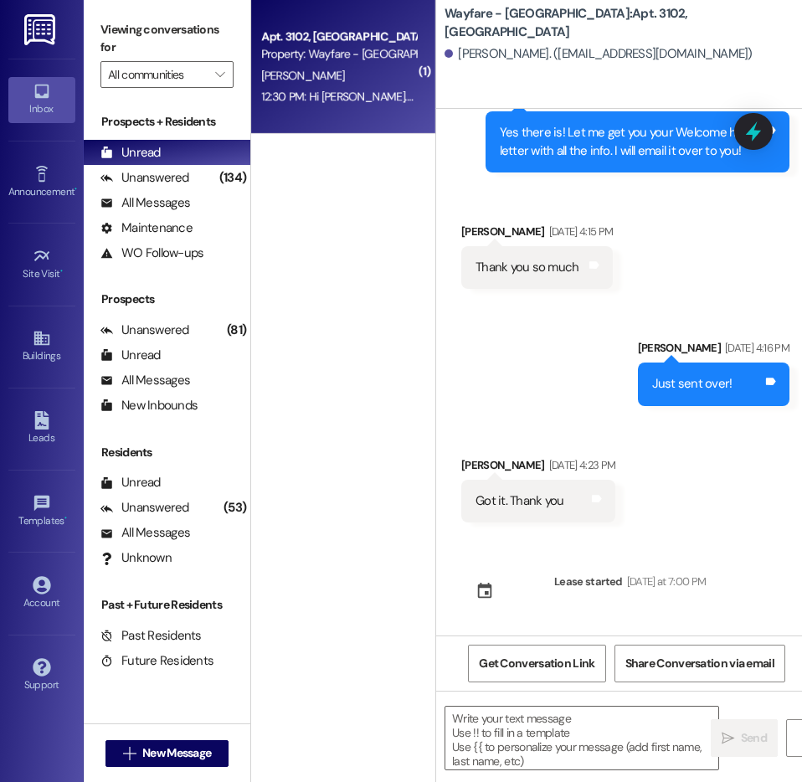
click at [398, 218] on div "( 1 ) Apt. 3102, [GEOGRAPHIC_DATA] Pky Property: Wayfare - [GEOGRAPHIC_DATA] [P…" at bounding box center [343, 331] width 184 height 663
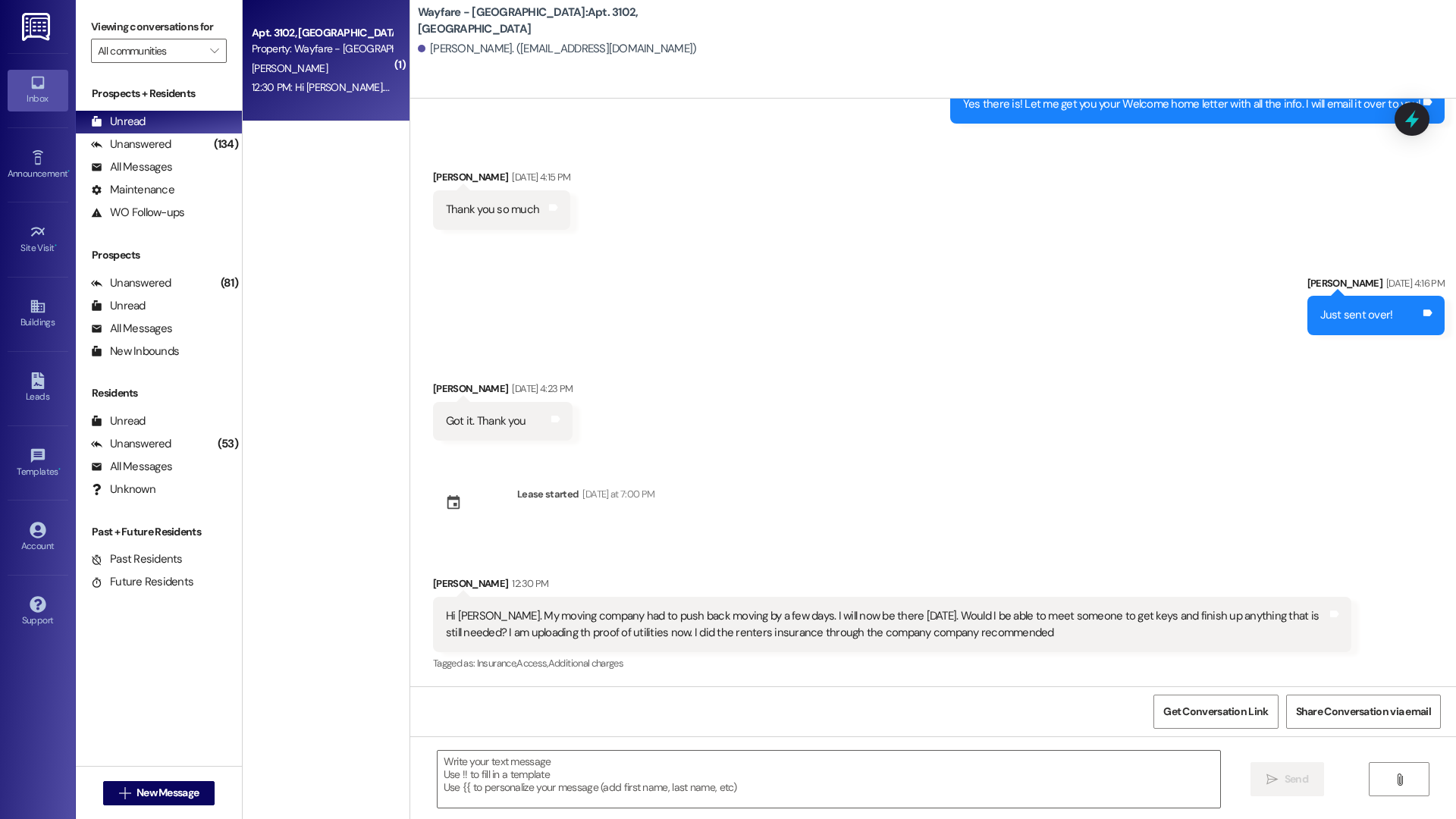
scroll to position [2264, 0]
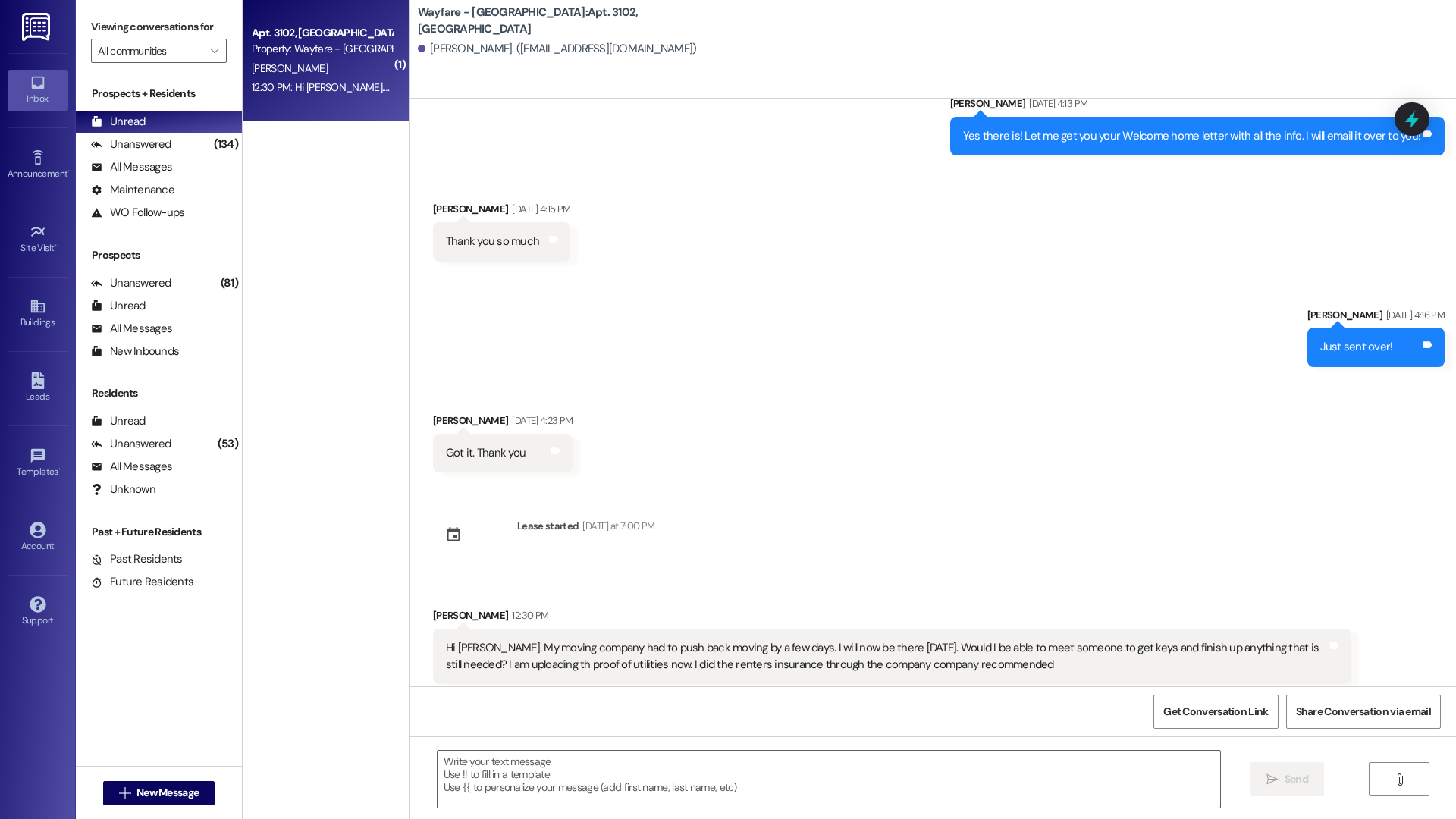
click at [174, 810] on div " New Message" at bounding box center [159, 793] width 112 height 38
click at [194, 799] on span "New Message" at bounding box center [167, 793] width 68 height 16
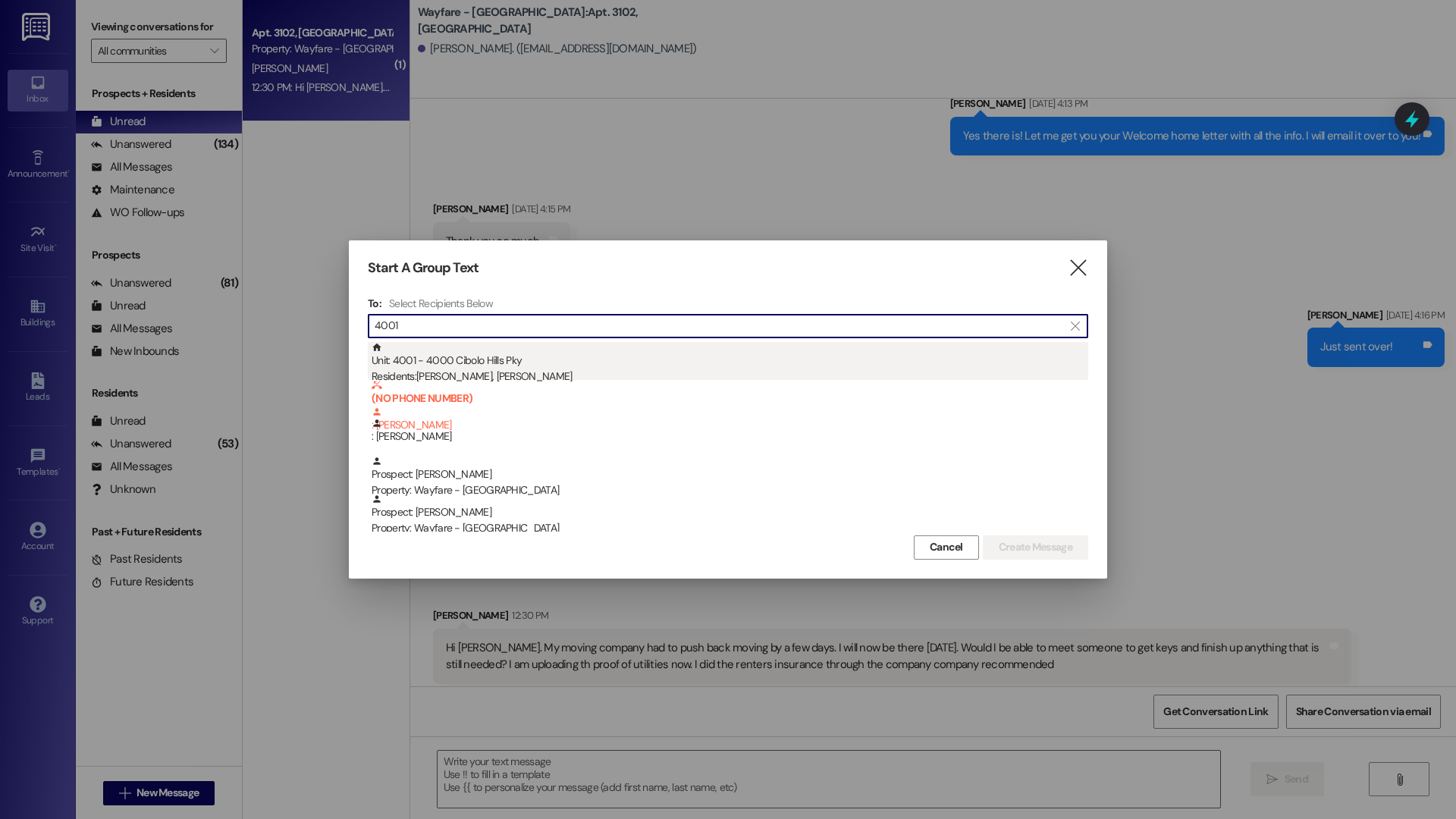
type input "4001"
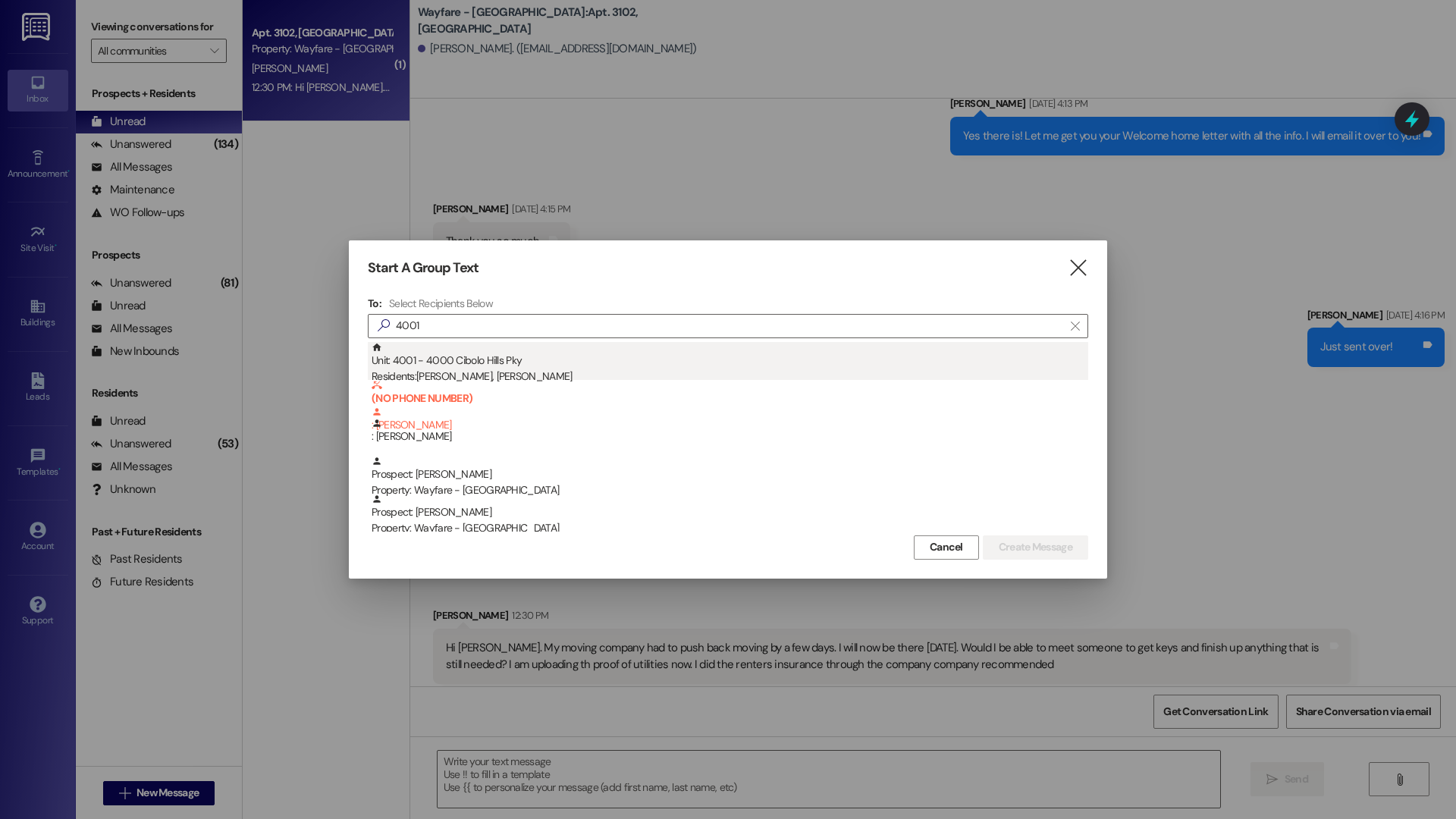
click at [530, 370] on div "Residents: Diane Moore, Zane Summers" at bounding box center [730, 376] width 717 height 16
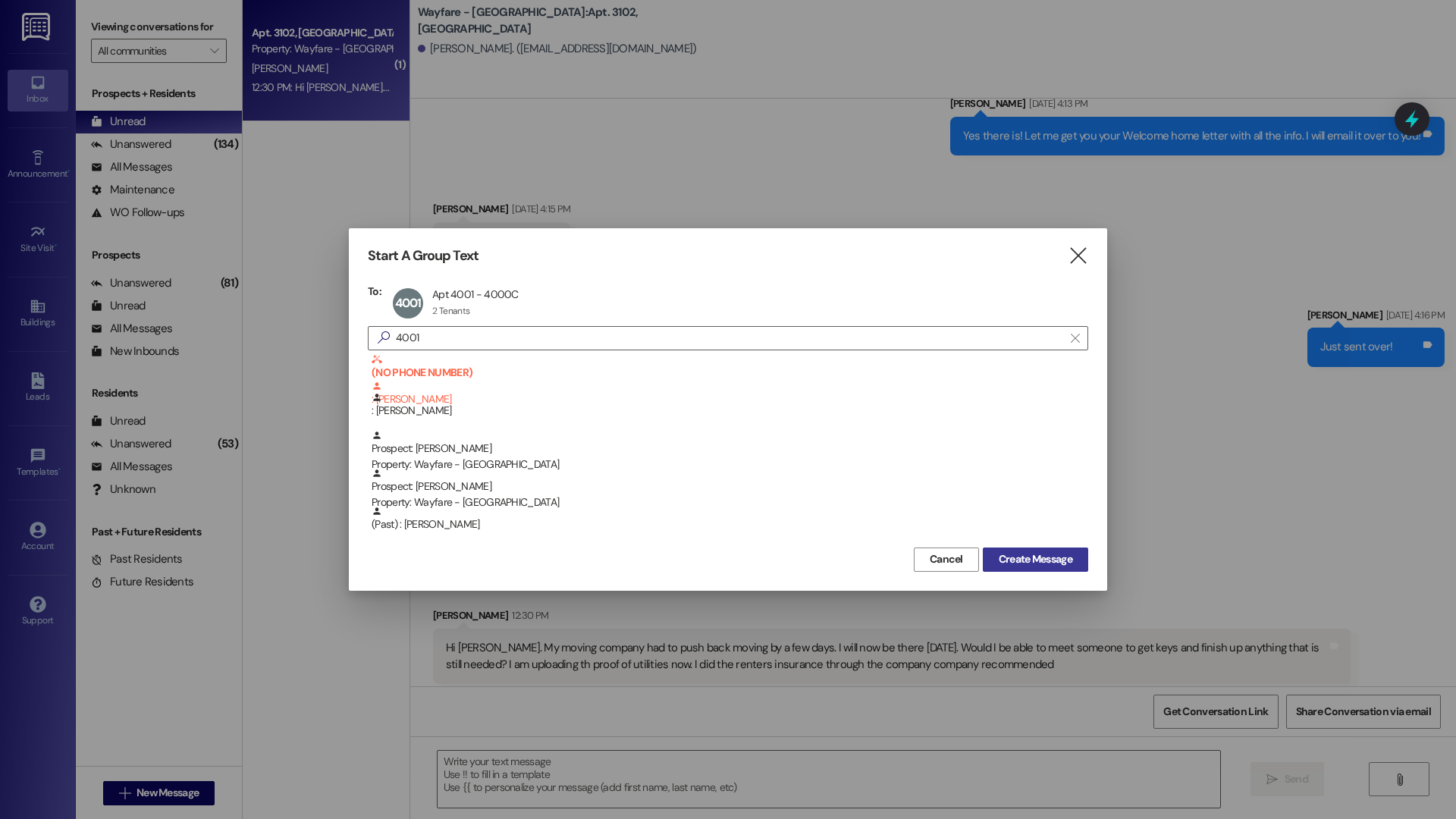
click at [1062, 561] on span "Create Message" at bounding box center [1035, 559] width 73 height 16
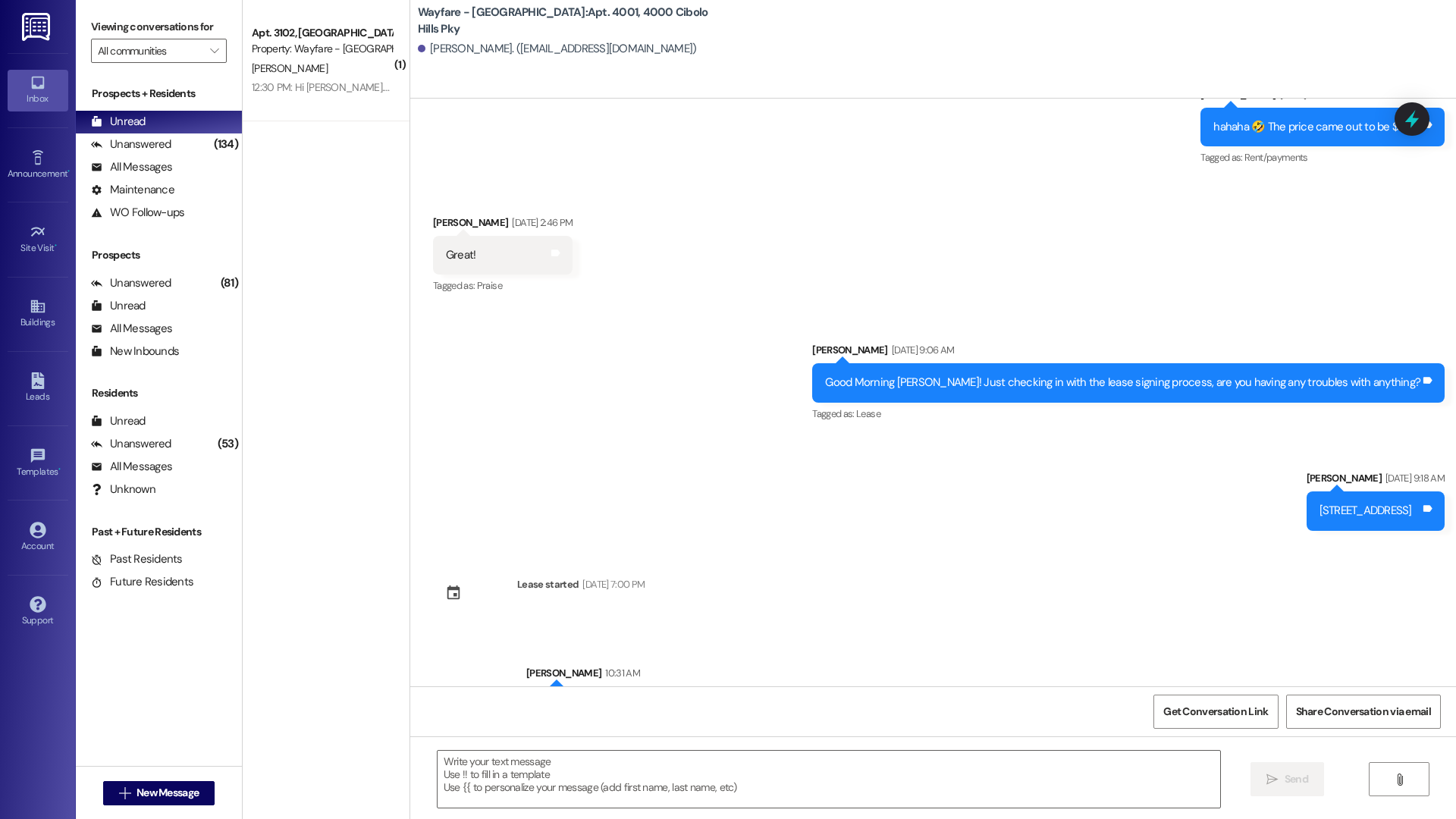
scroll to position [3220, 0]
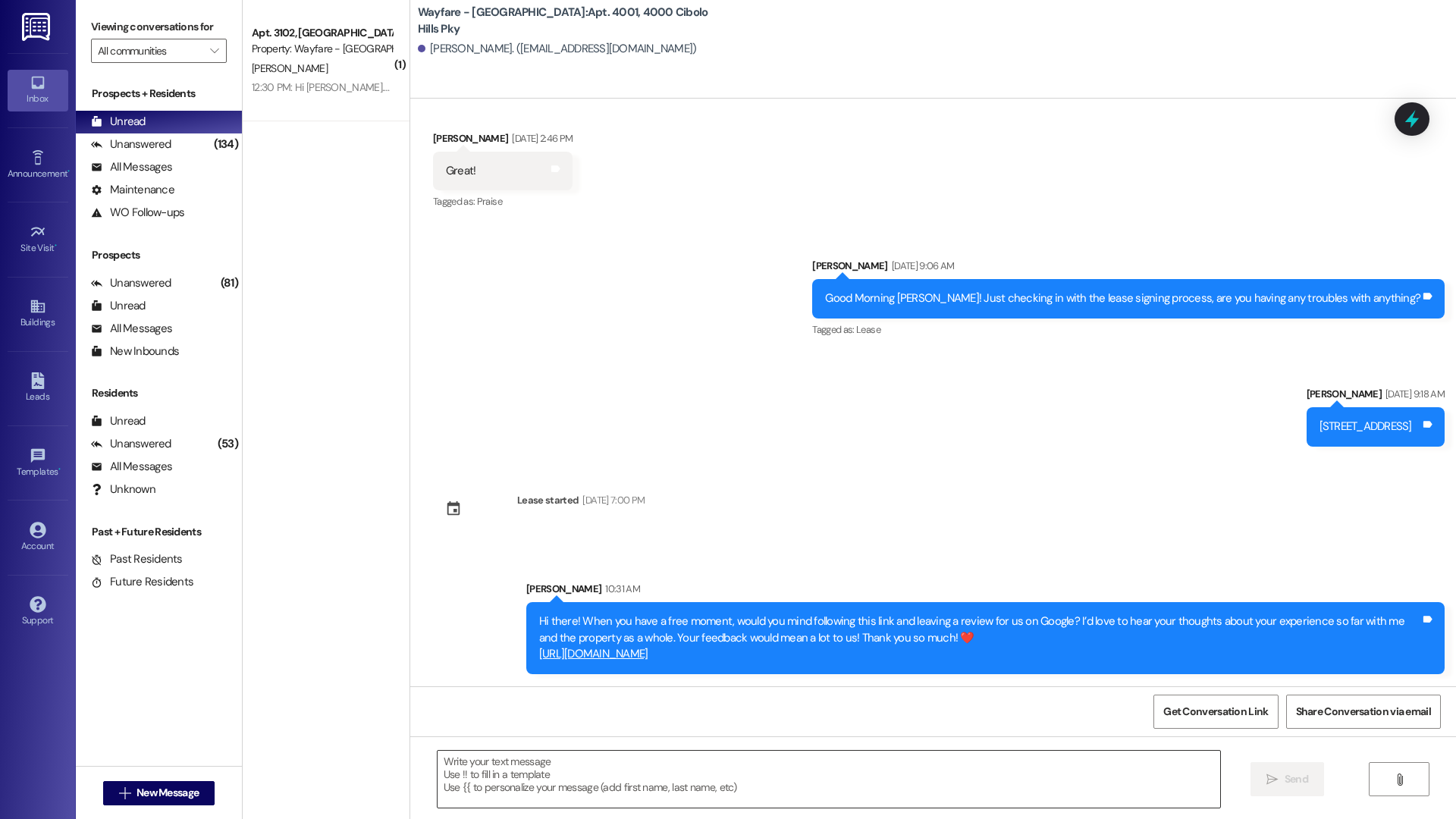
click at [721, 766] on textarea at bounding box center [829, 778] width 782 height 57
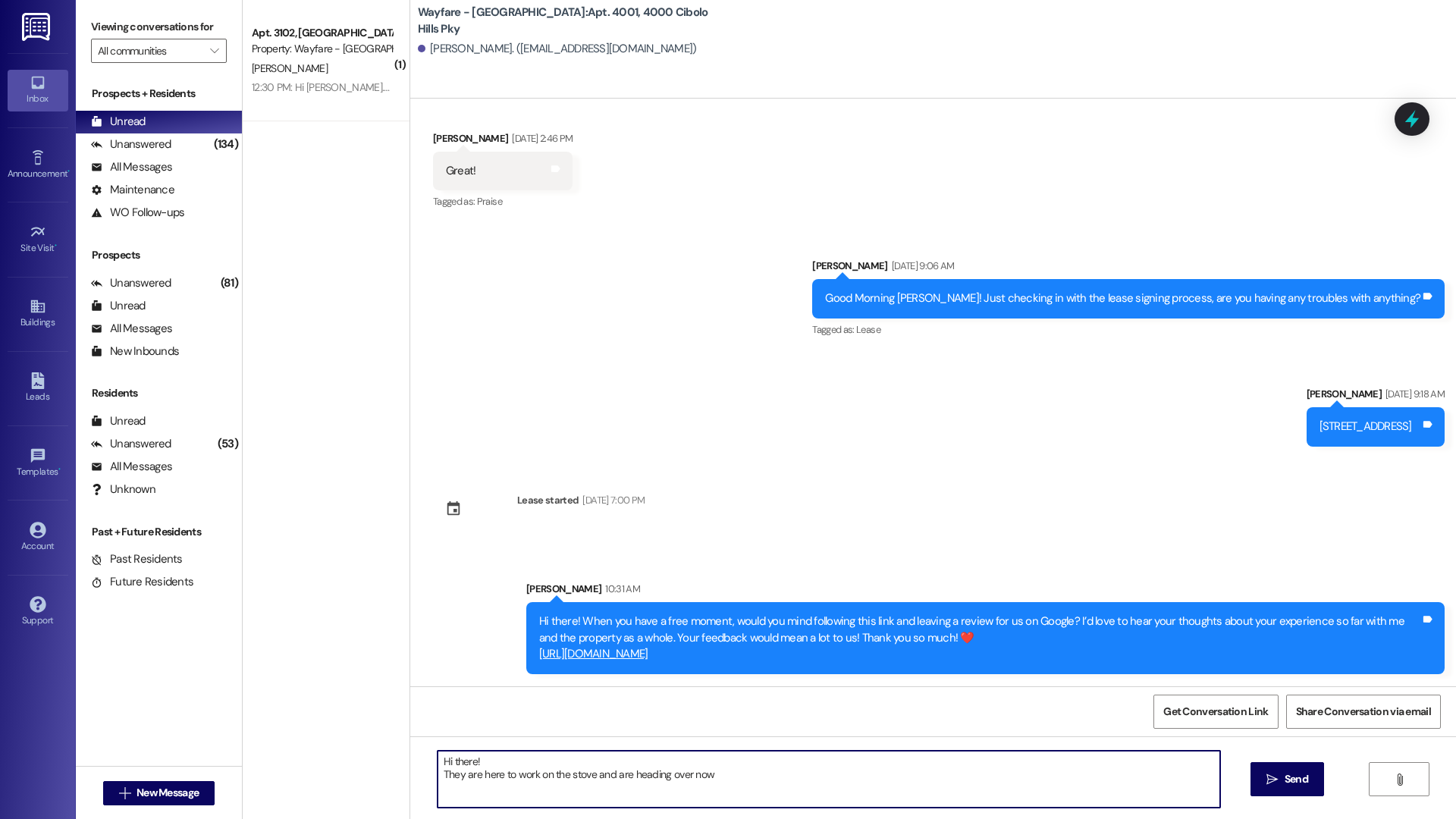
type textarea "Hi there! They are here to work on the stove and are heading over now."
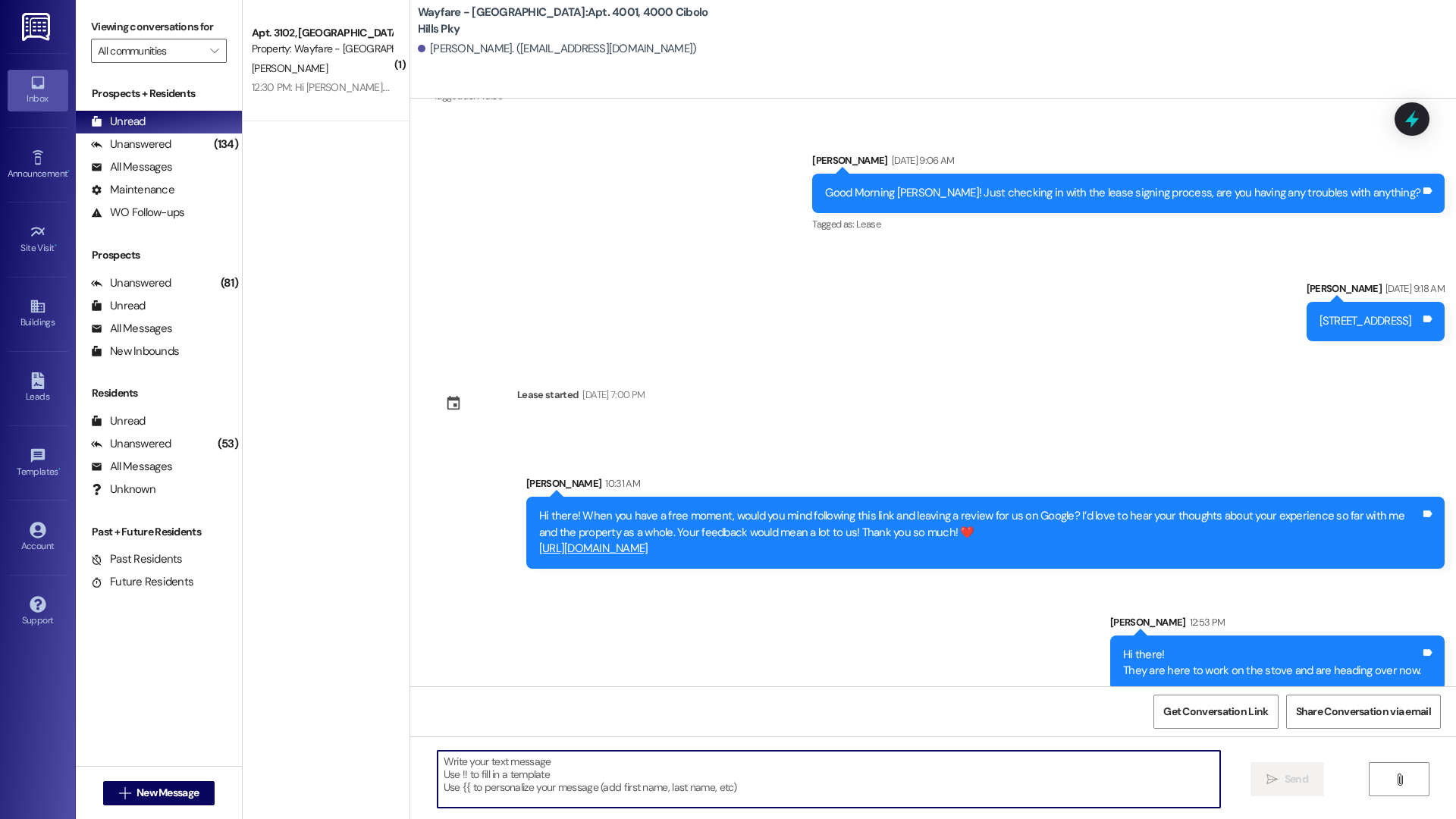
scroll to position [3342, 0]
